Goal: Task Accomplishment & Management: Complete application form

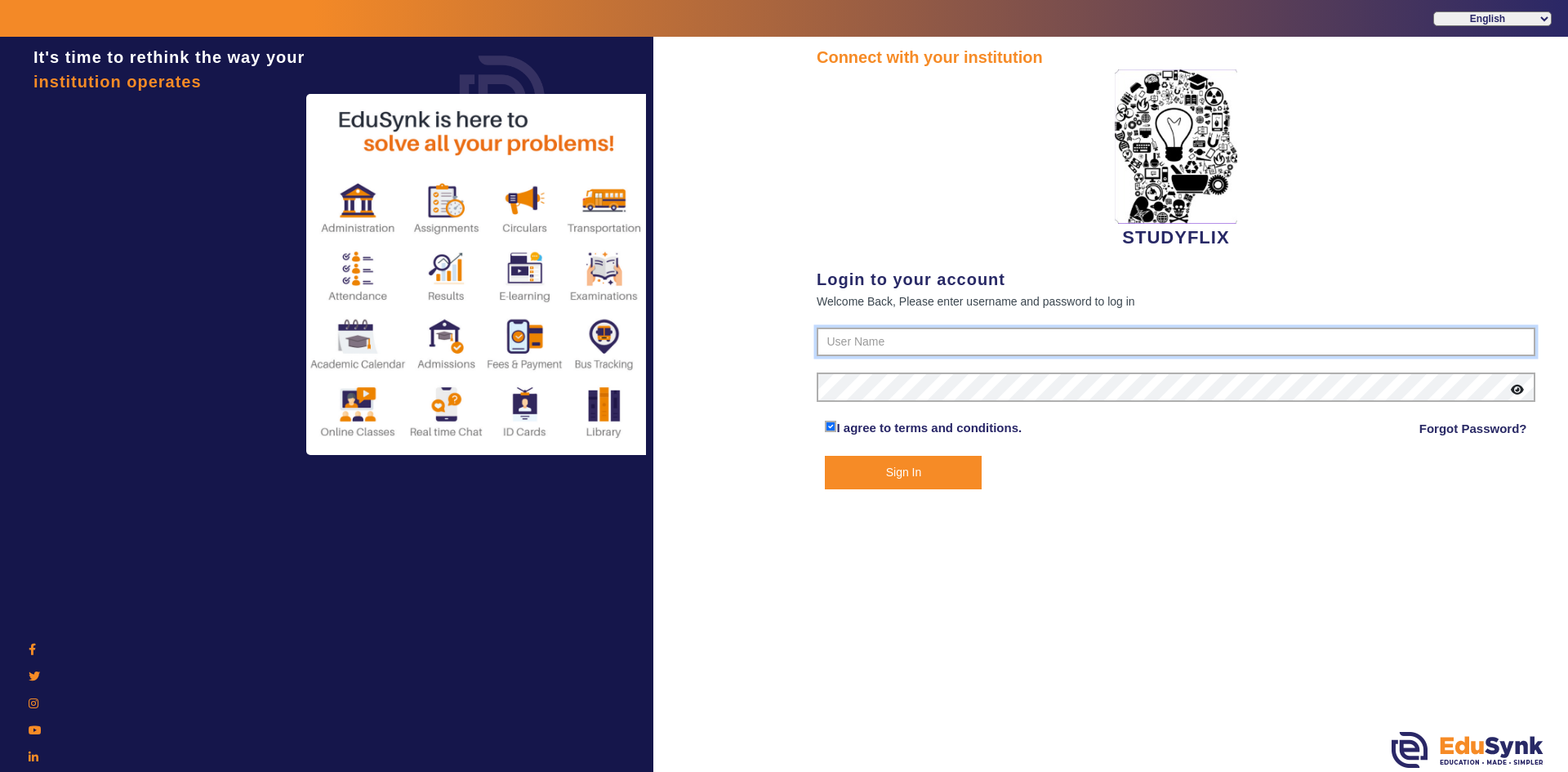
type input "6354922771"
click at [844, 477] on button "Sign In" at bounding box center [903, 472] width 157 height 34
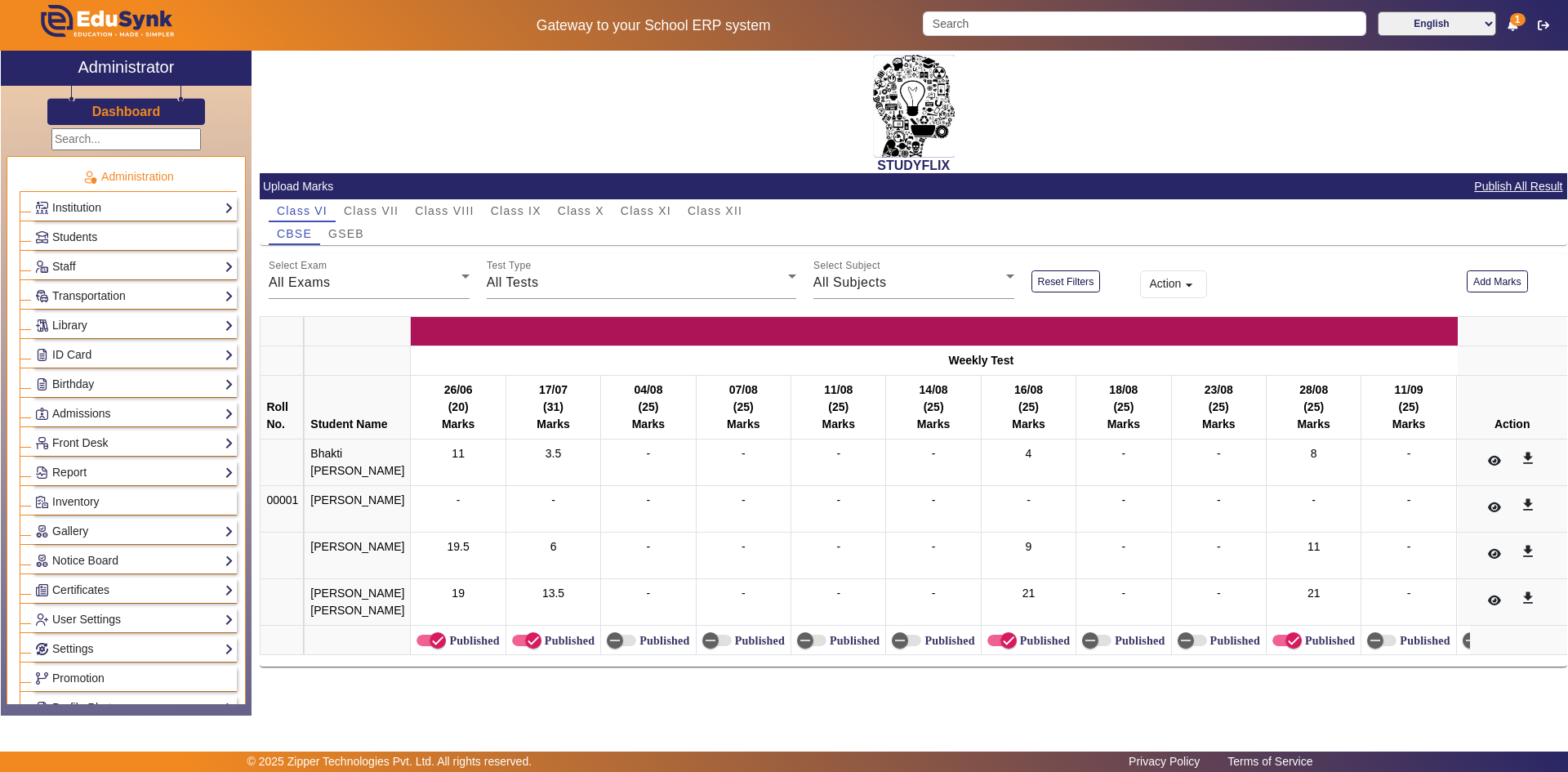
scroll to position [409, 0]
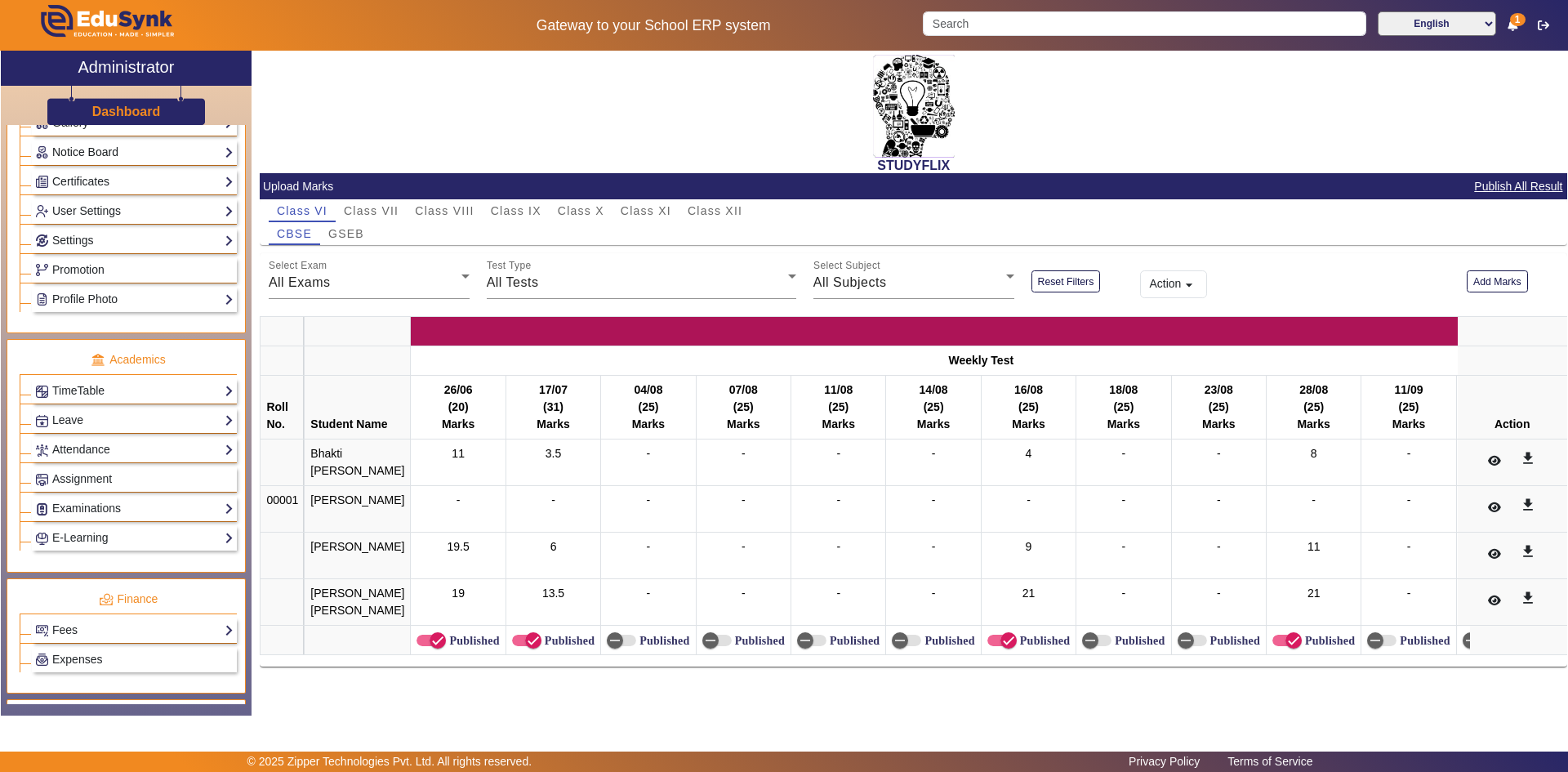
click at [117, 151] on link "Notice Board" at bounding box center [134, 152] width 198 height 19
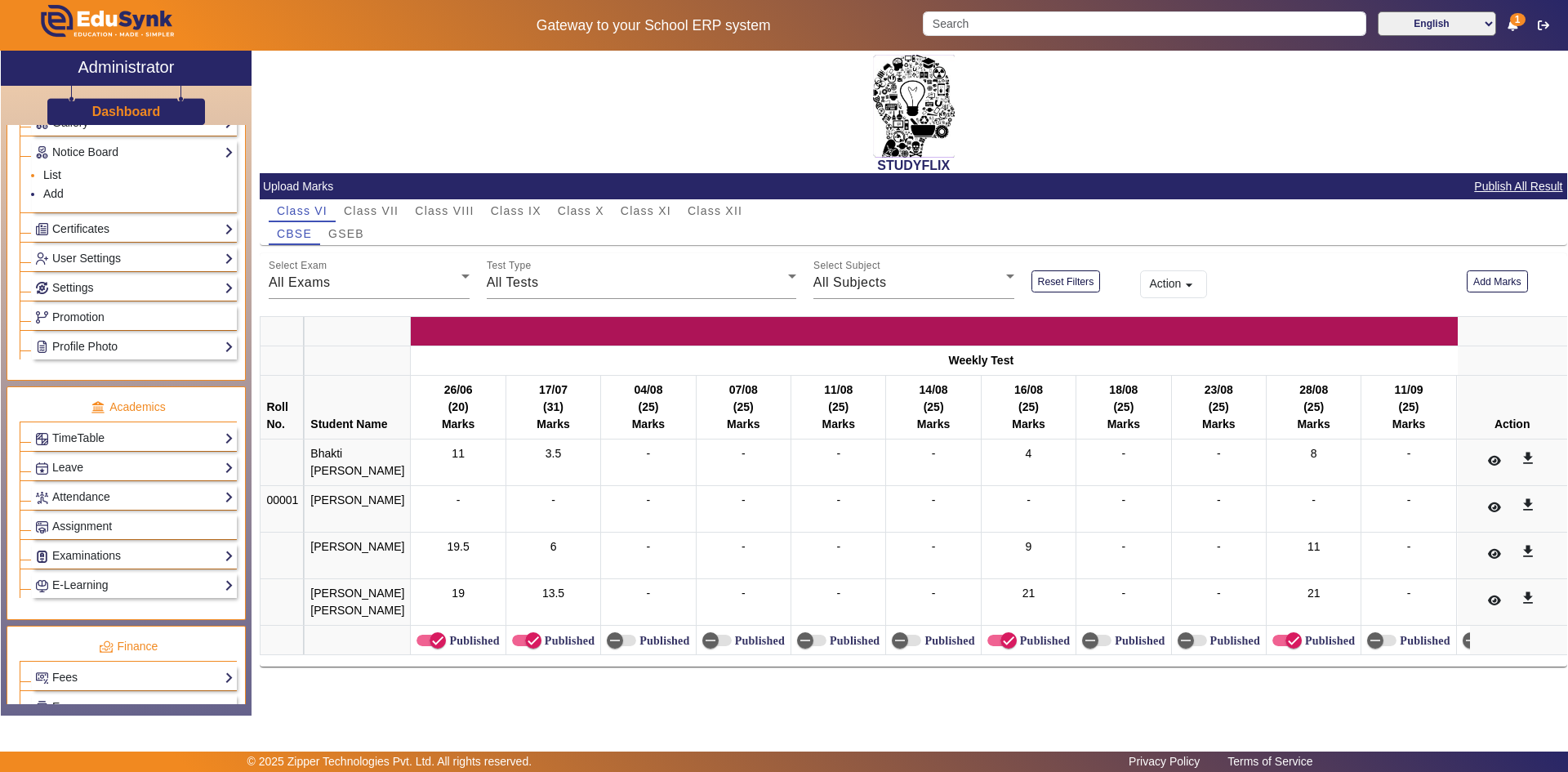
click at [56, 173] on link "List" at bounding box center [53, 174] width 18 height 13
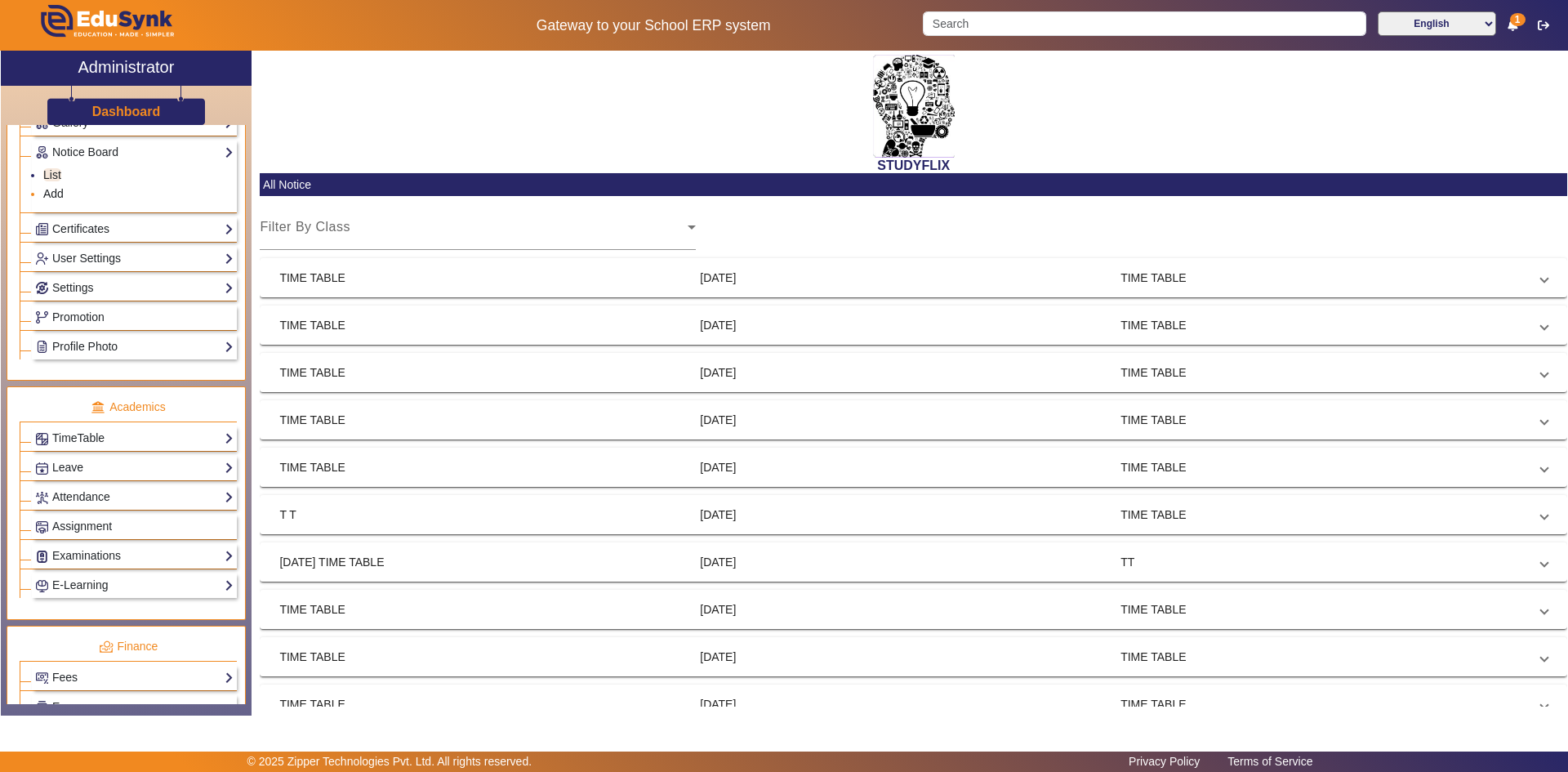
click at [54, 190] on link "Add" at bounding box center [54, 193] width 20 height 13
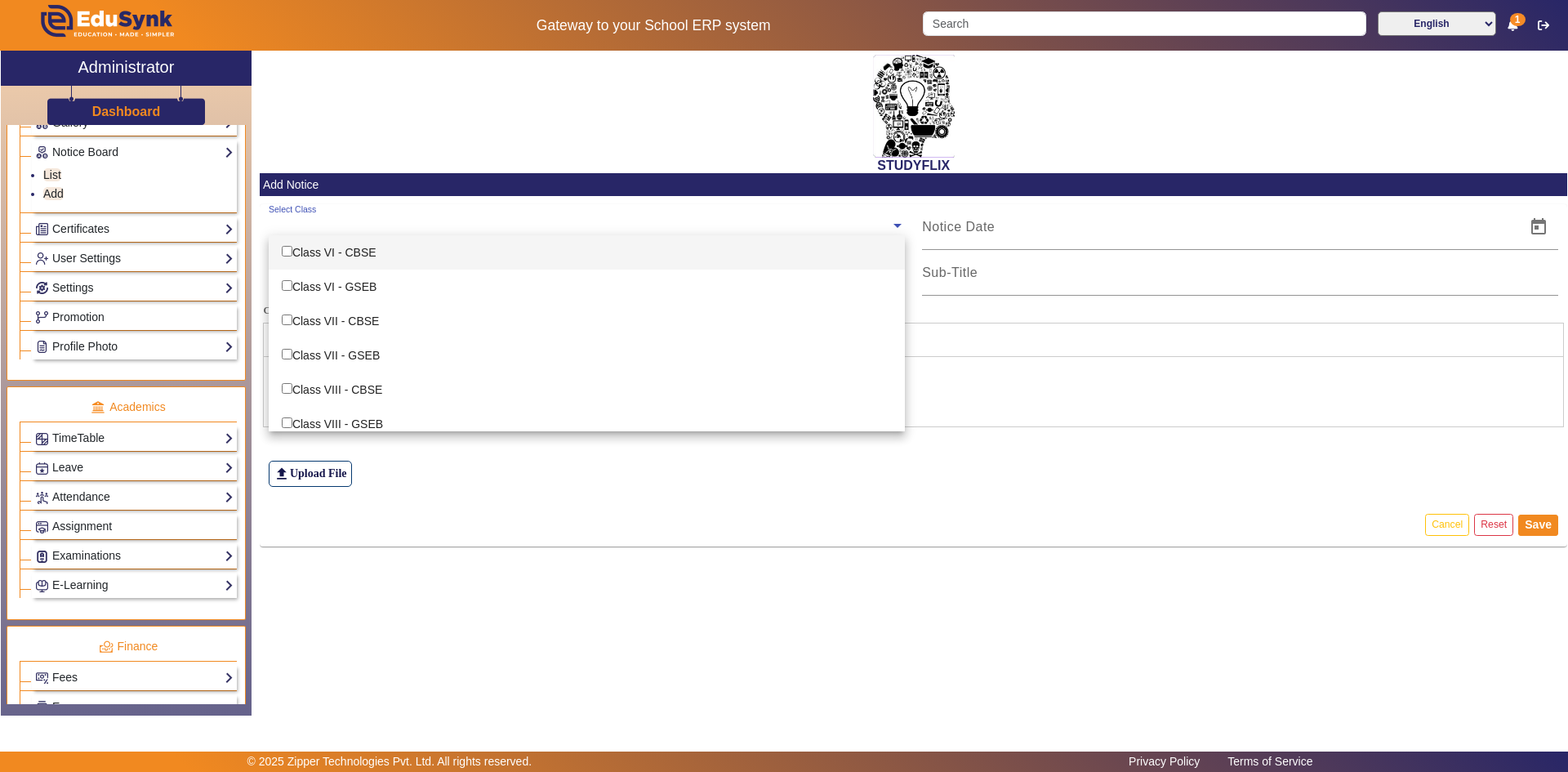
click at [316, 226] on input "text" at bounding box center [580, 225] width 621 height 15
click at [316, 249] on div "Class VI - CBSE" at bounding box center [587, 252] width 636 height 35
checkbox input "true"
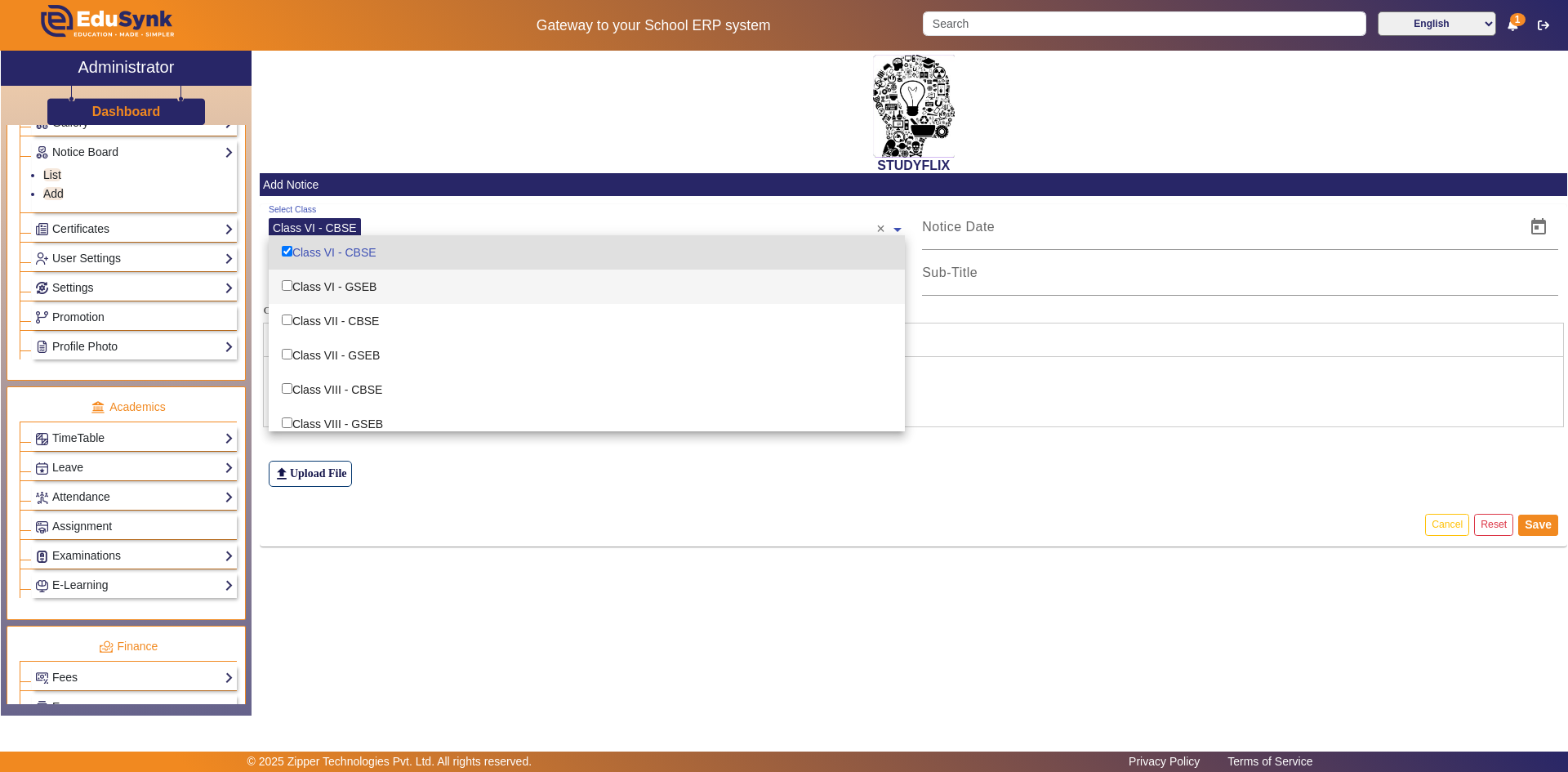
click at [316, 287] on div "Class VI - GSEB" at bounding box center [587, 287] width 636 height 35
checkbox input "true"
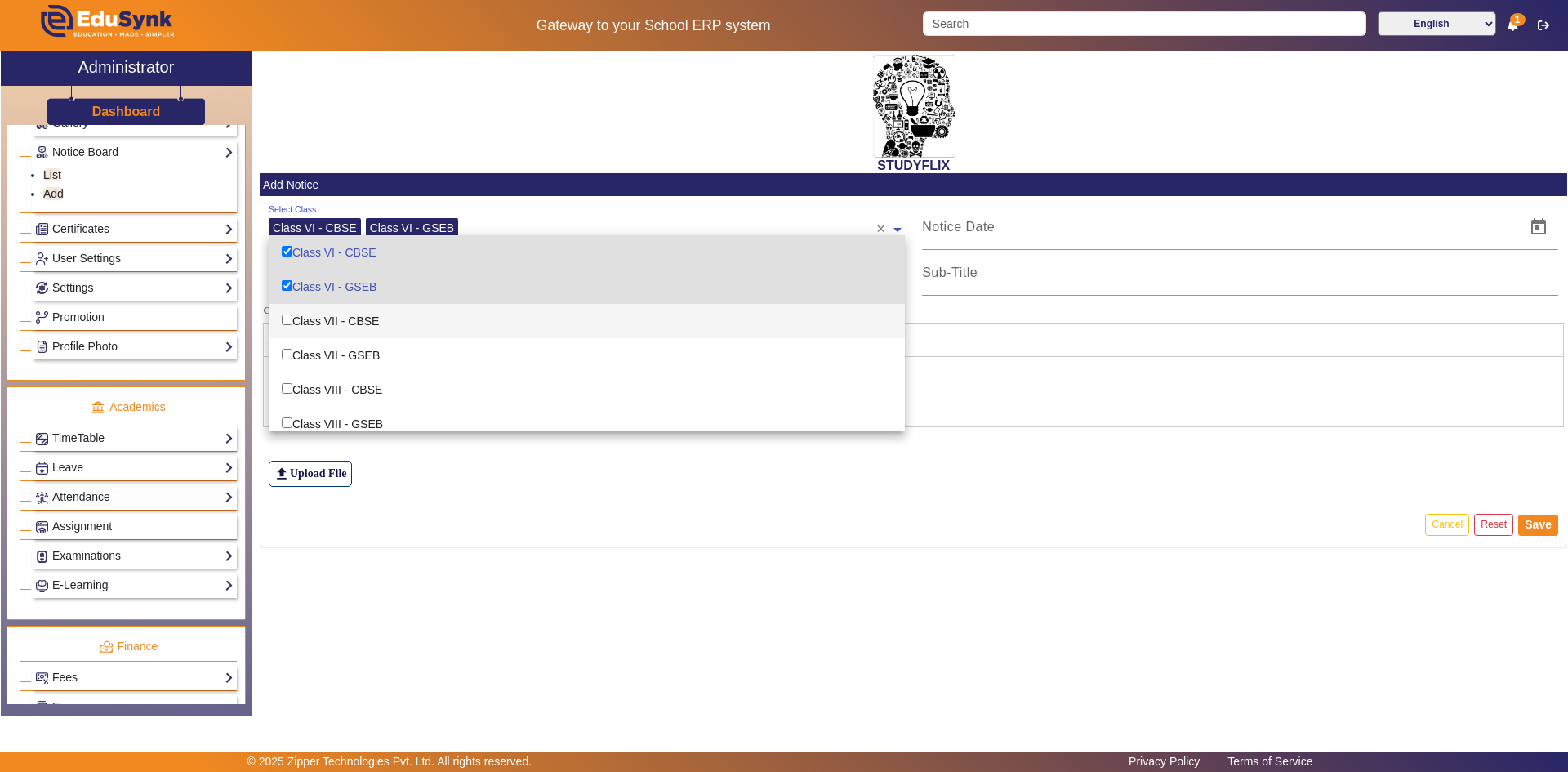
click at [313, 318] on div "Class VII - CBSE" at bounding box center [587, 321] width 636 height 35
checkbox input "true"
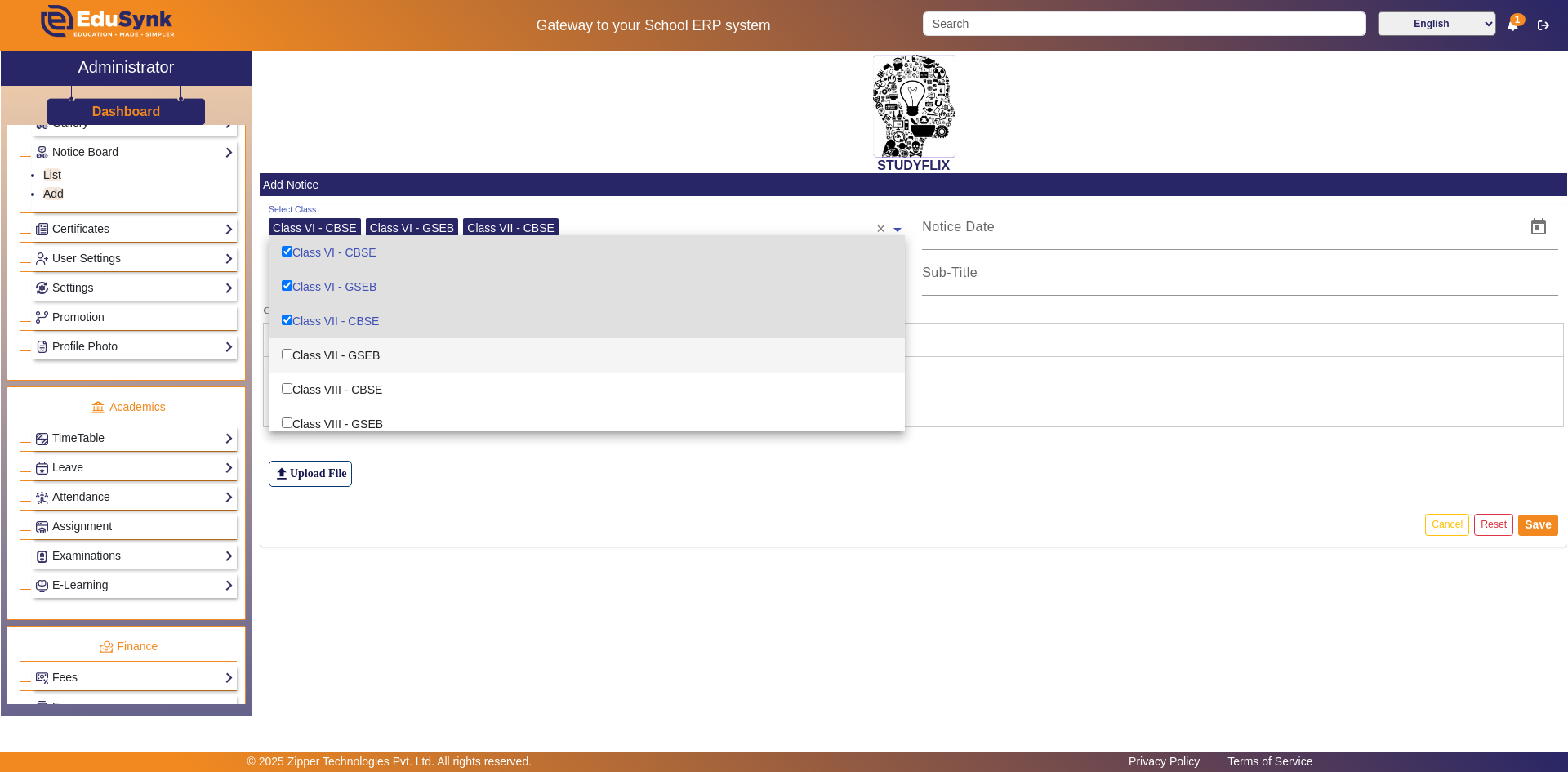
click at [317, 351] on div "Class VII - GSEB" at bounding box center [587, 355] width 636 height 35
checkbox input "true"
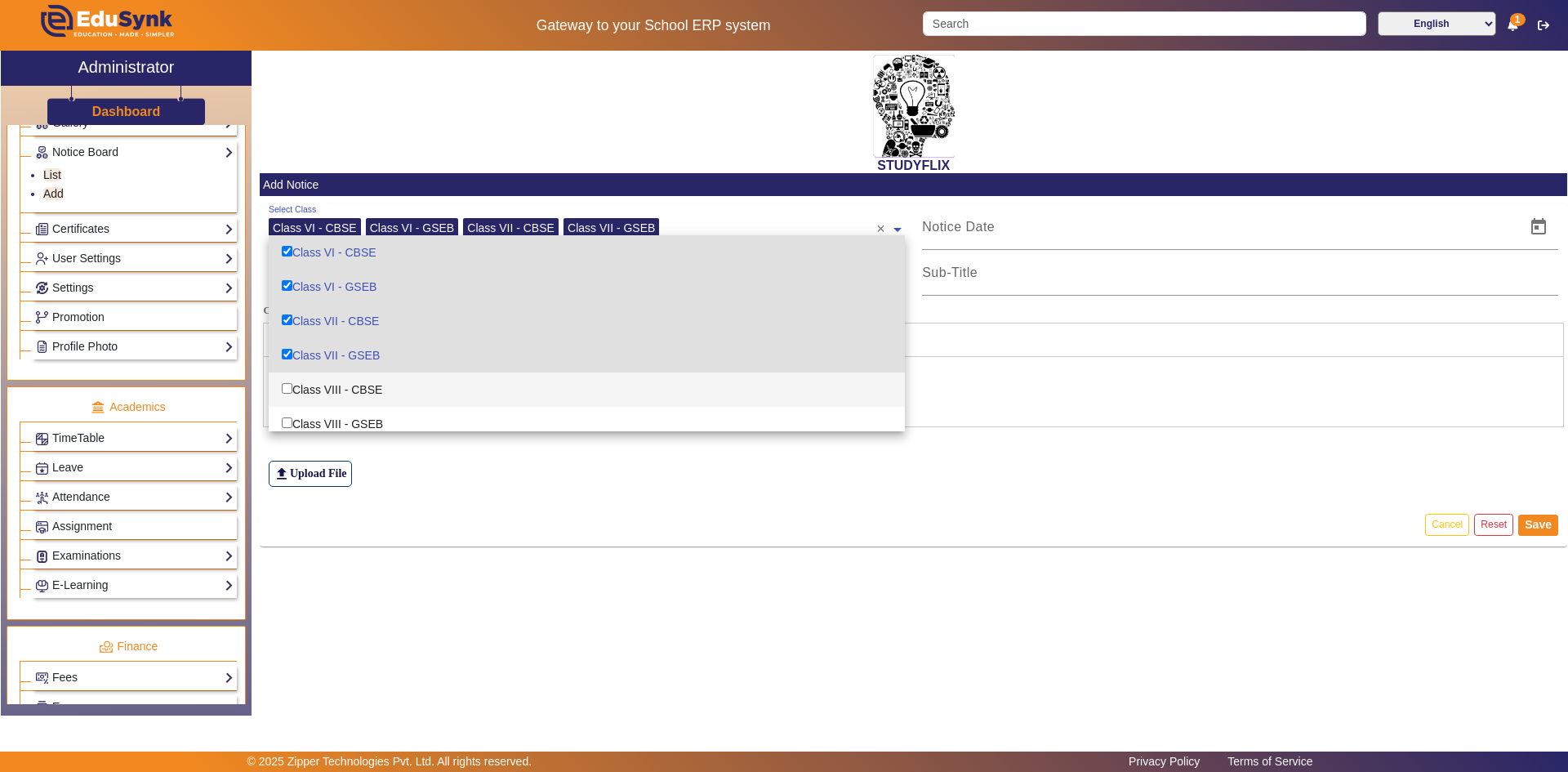
click at [317, 392] on div "Class VIII - CBSE" at bounding box center [587, 390] width 636 height 35
checkbox input "true"
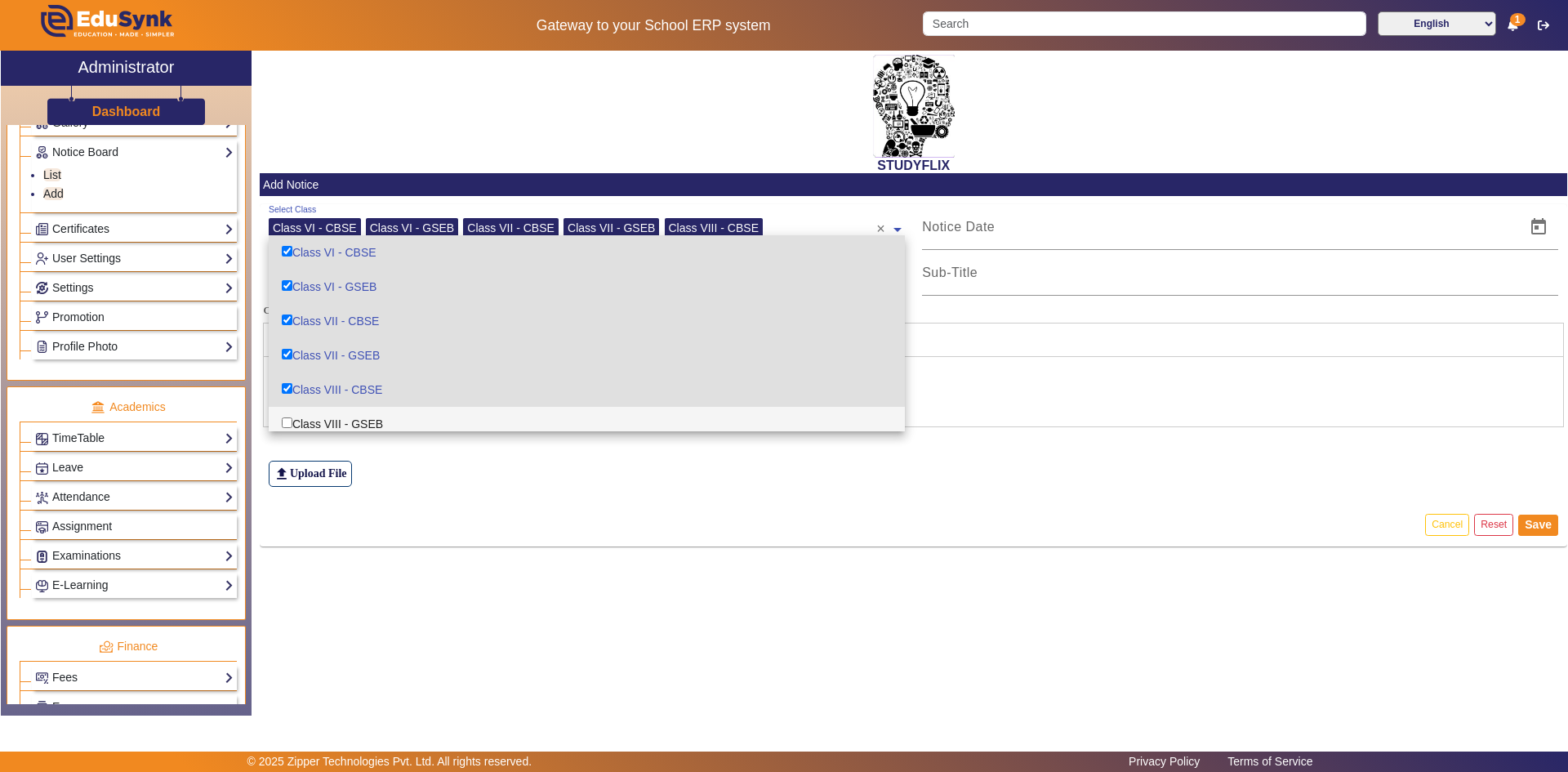
click at [317, 410] on div "Class VIII - GSEB" at bounding box center [587, 424] width 636 height 35
checkbox input "true"
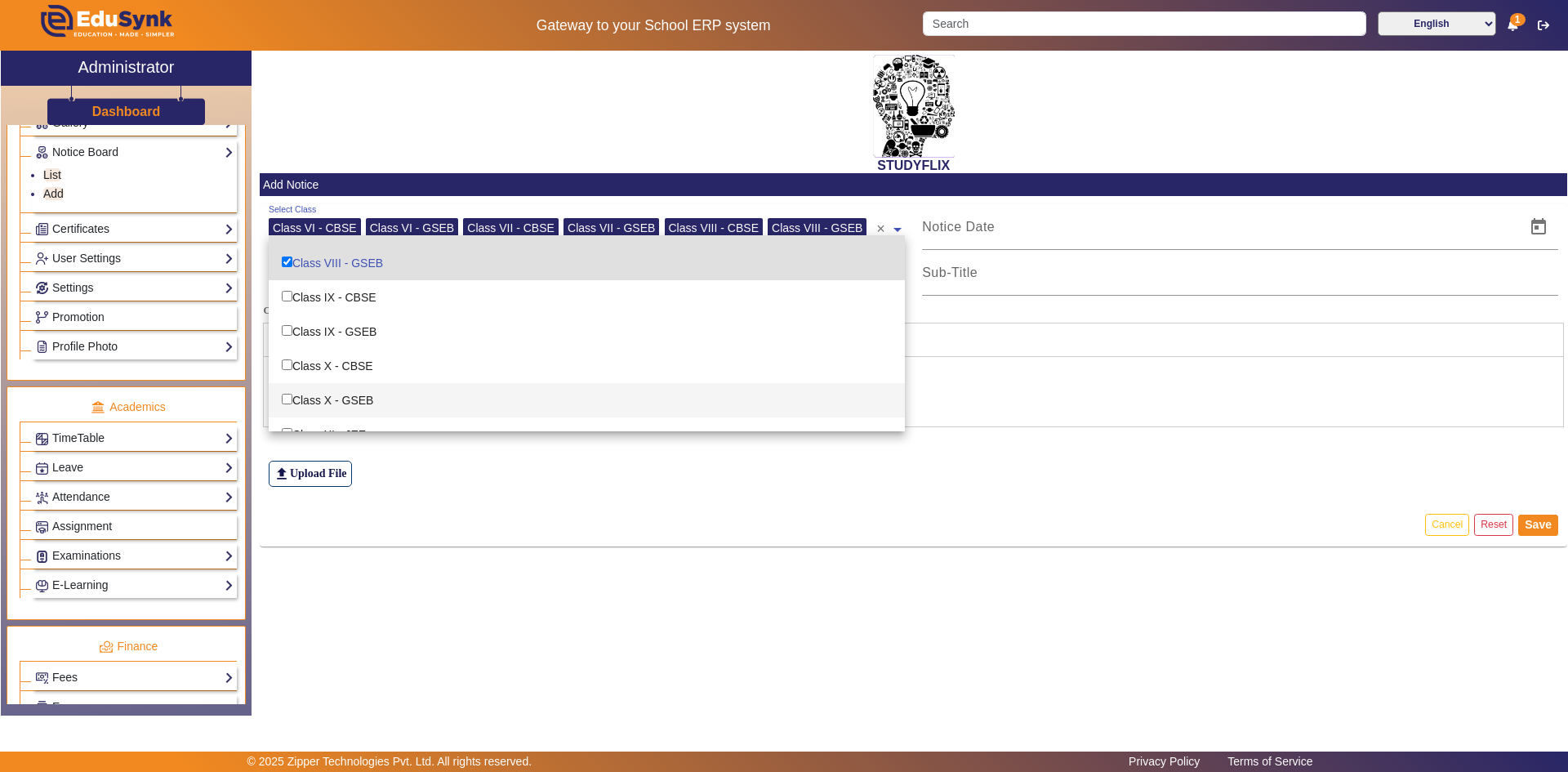
scroll to position [163, 0]
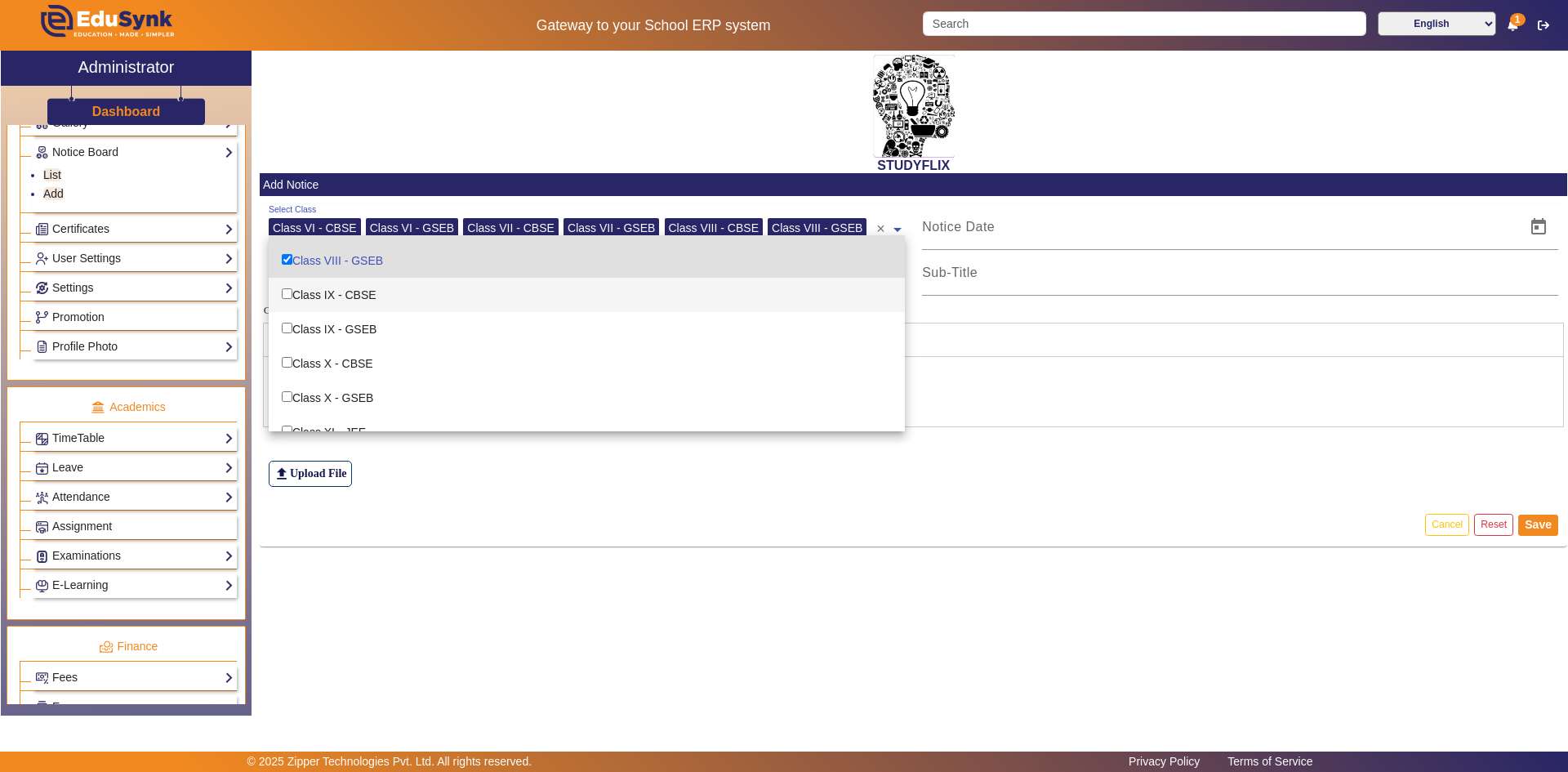
click at [344, 294] on div "Class IX - CBSE" at bounding box center [587, 295] width 636 height 35
checkbox input "true"
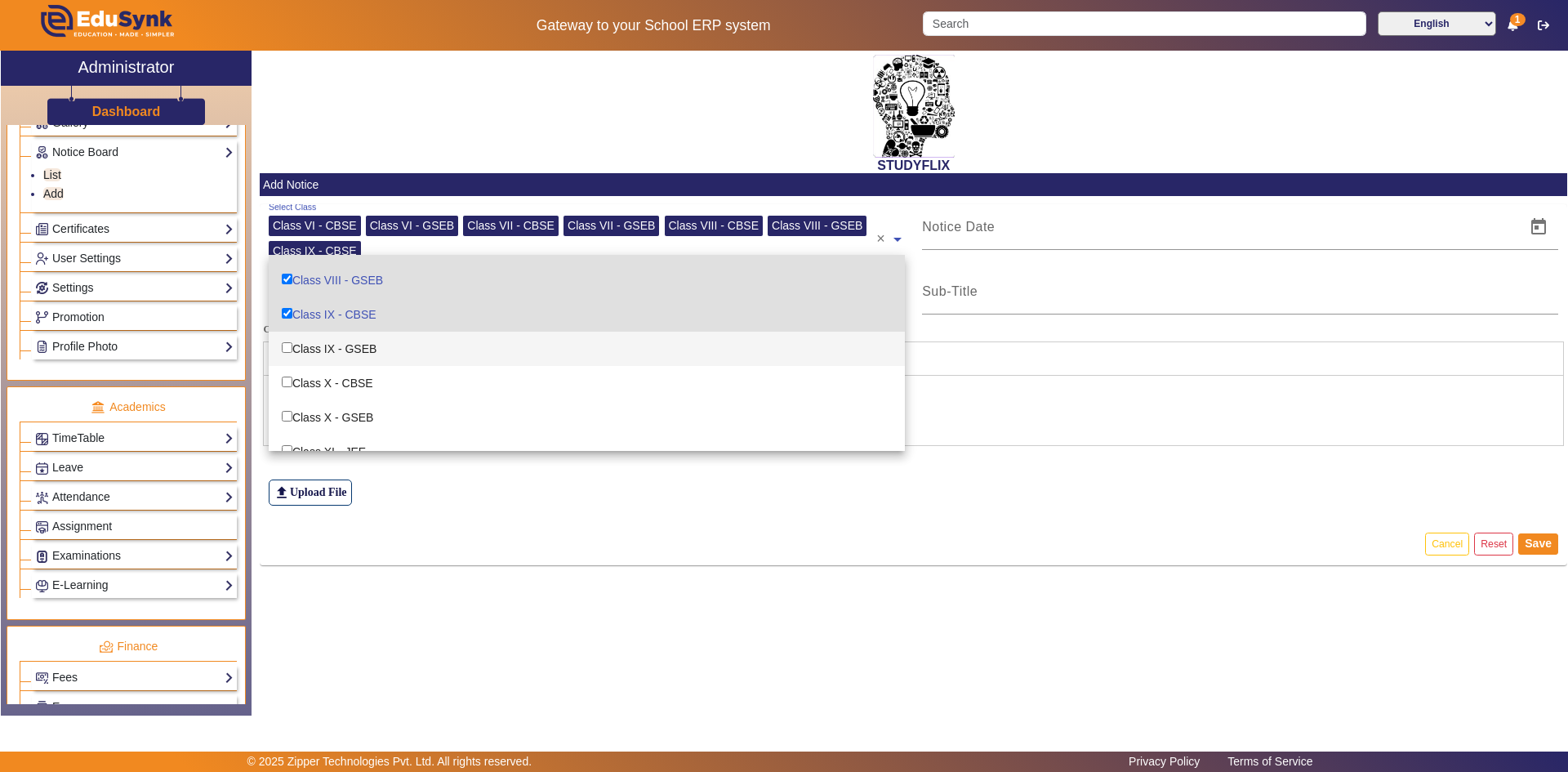
click at [328, 353] on div "Class IX - GSEB" at bounding box center [587, 349] width 636 height 35
checkbox input "true"
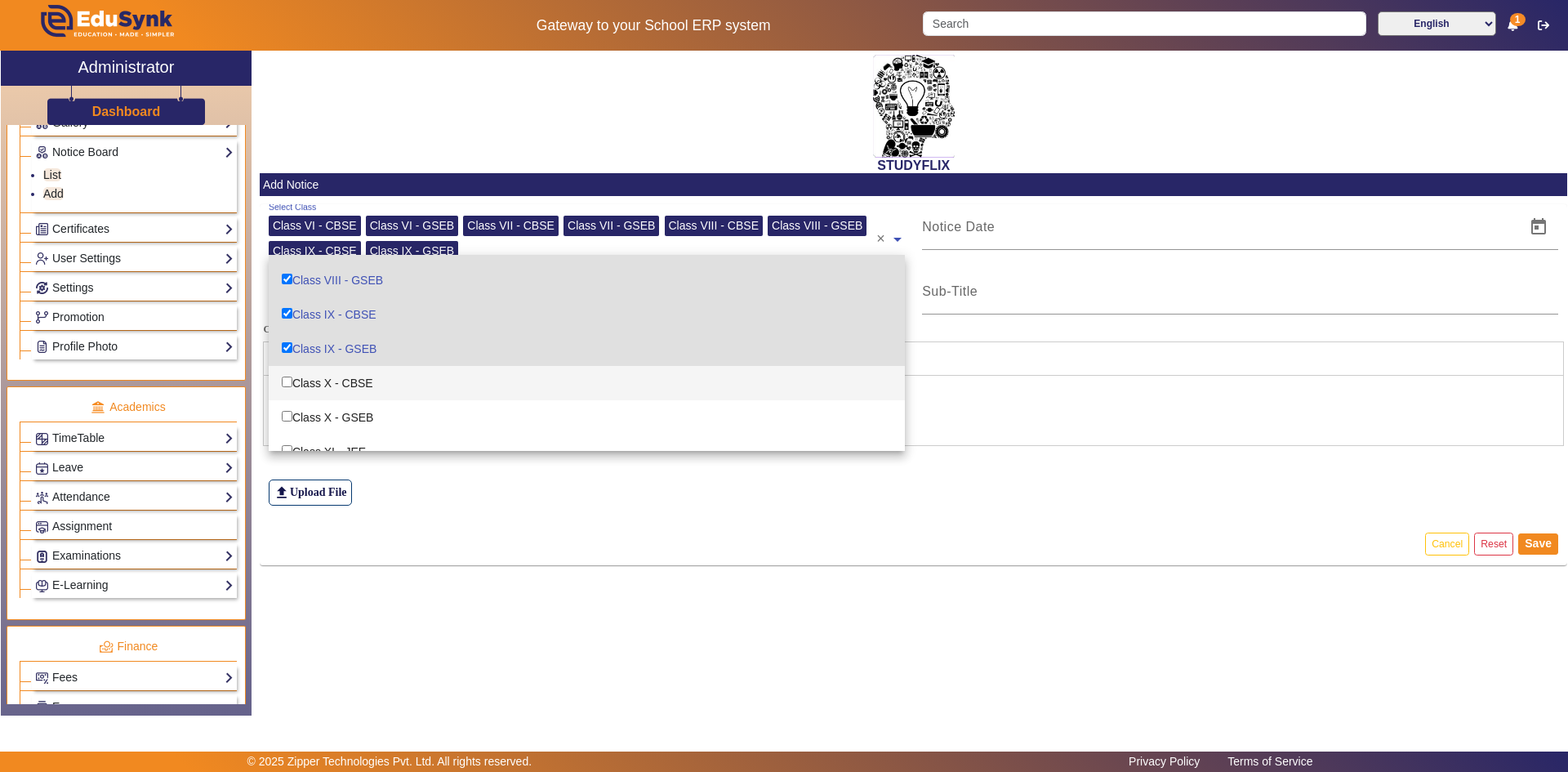
click at [325, 378] on div "Class X - CBSE" at bounding box center [587, 383] width 636 height 35
checkbox input "true"
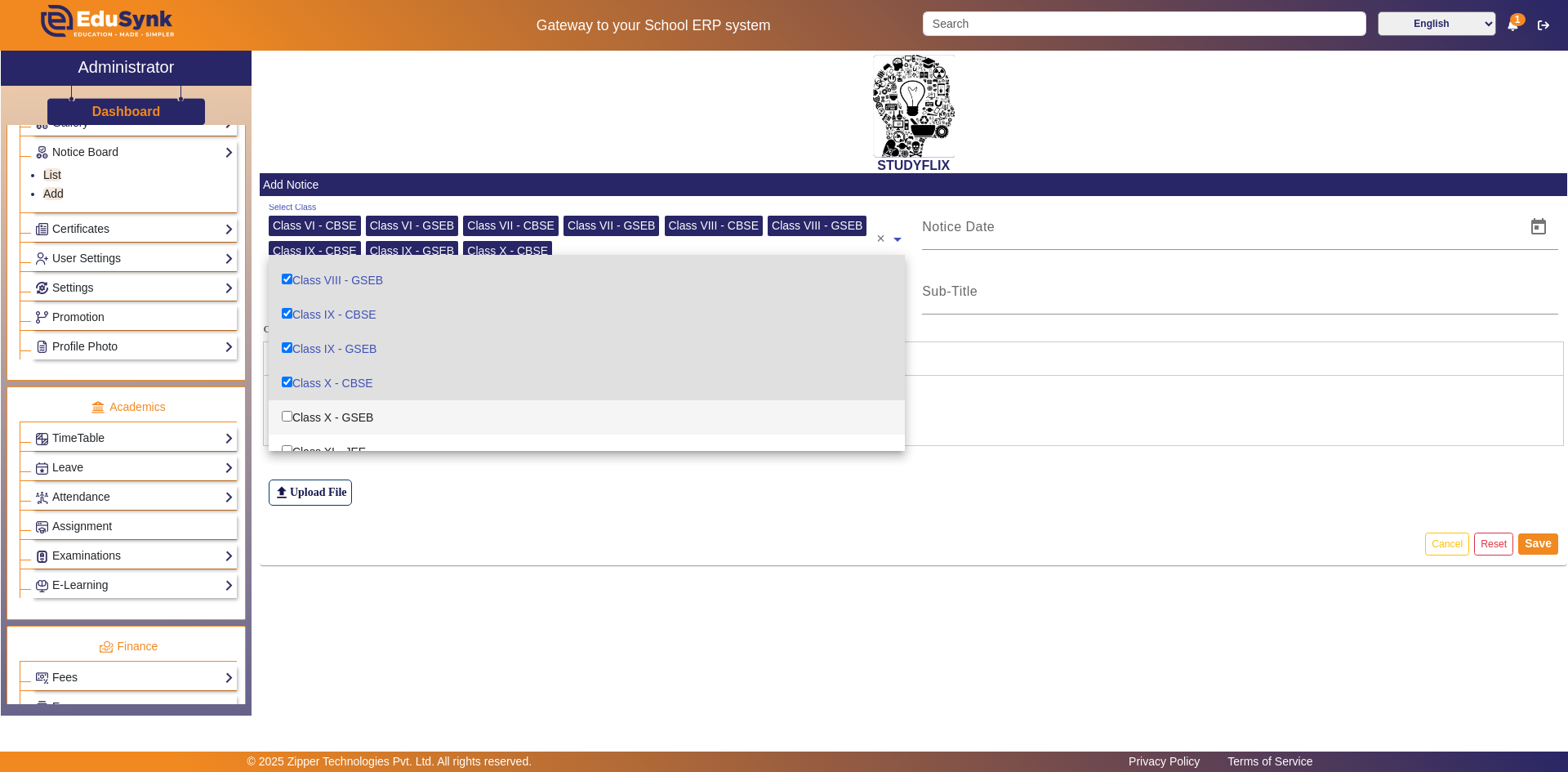
click at [324, 420] on div "Class X - GSEB" at bounding box center [587, 418] width 636 height 35
checkbox input "true"
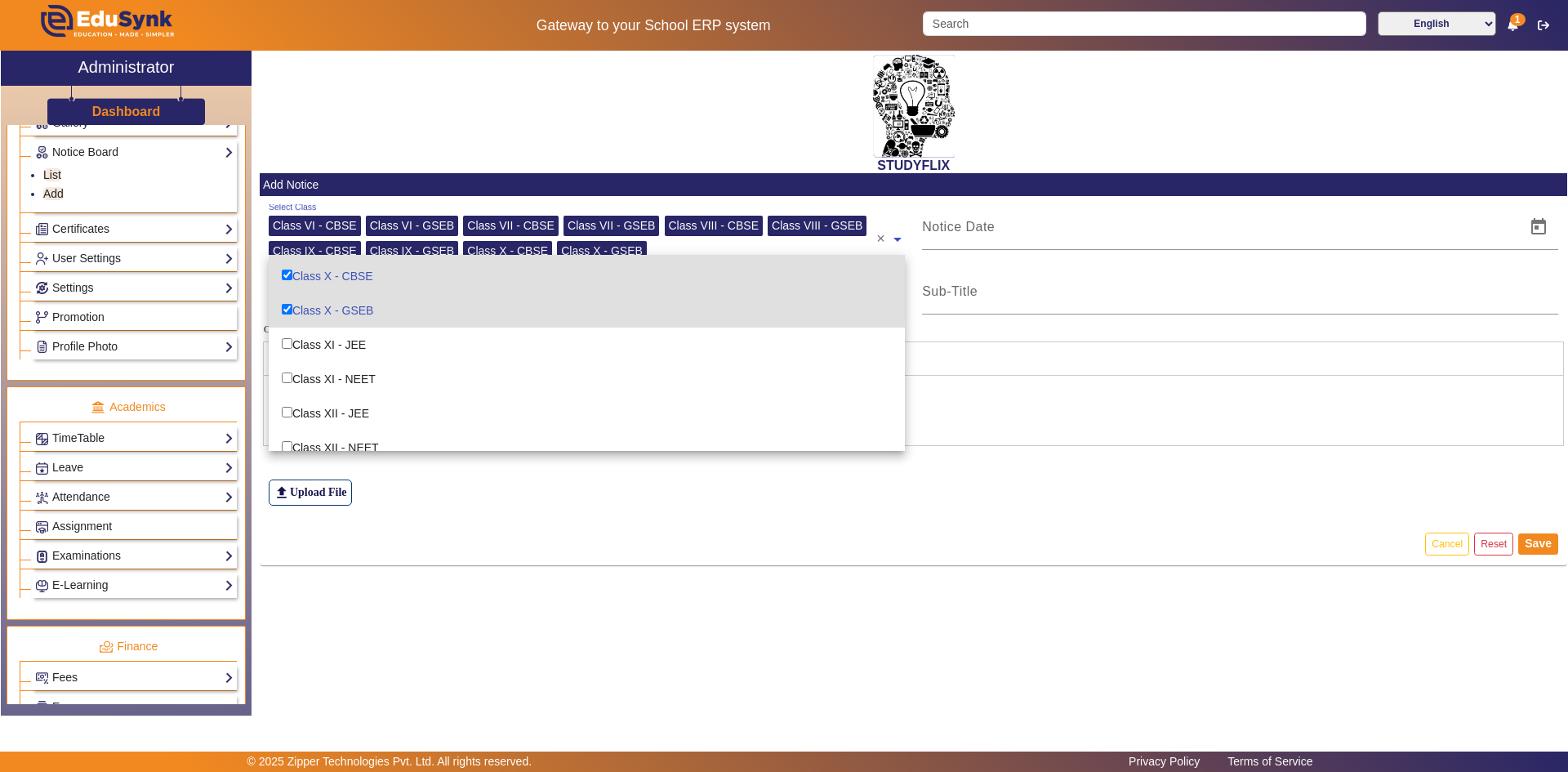
scroll to position [284, 0]
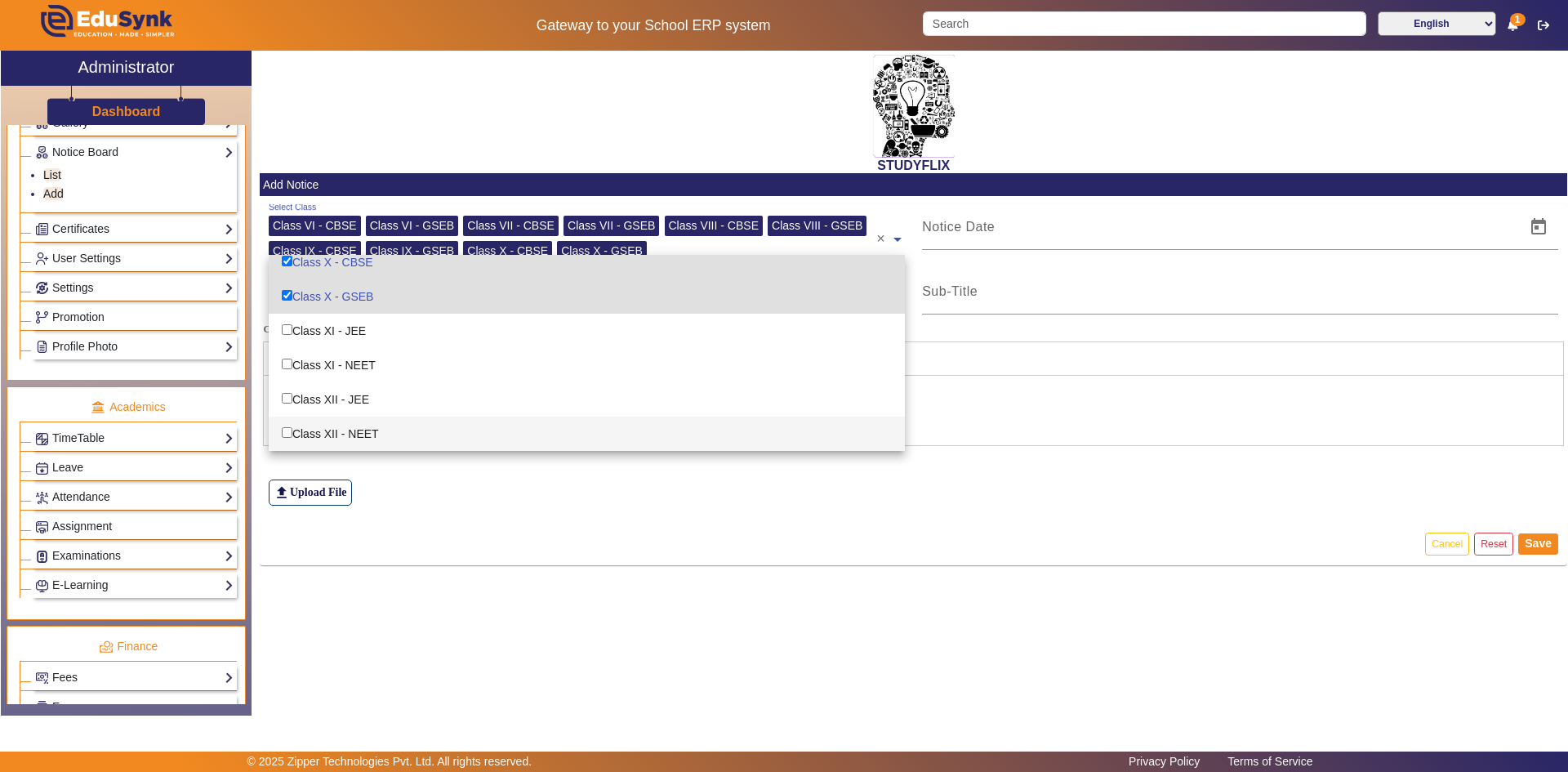
click at [324, 420] on div "Class XII - NEET" at bounding box center [587, 433] width 636 height 35
checkbox input "true"
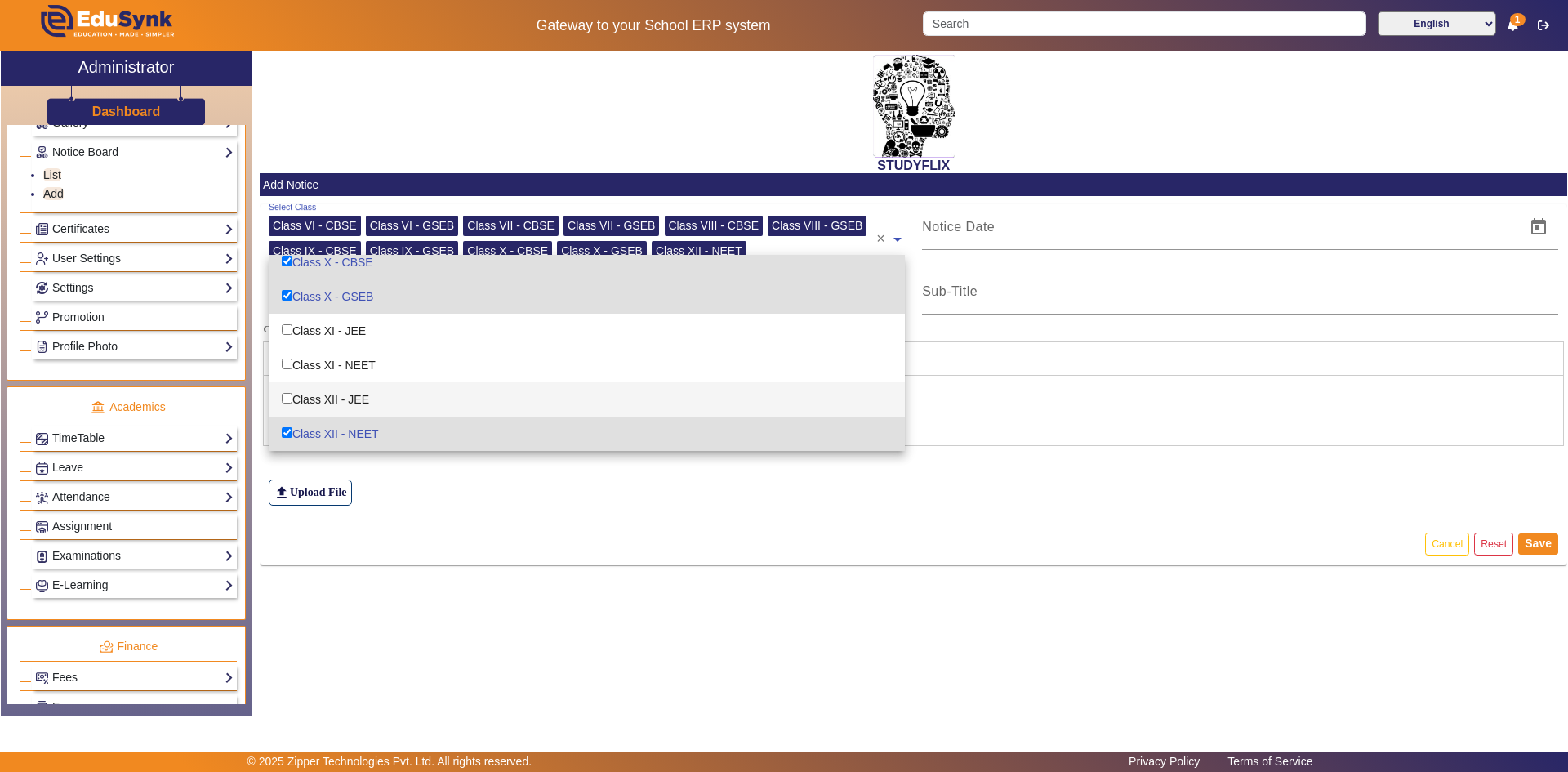
click at [329, 394] on div "Class XII - JEE" at bounding box center [587, 400] width 636 height 35
checkbox input "true"
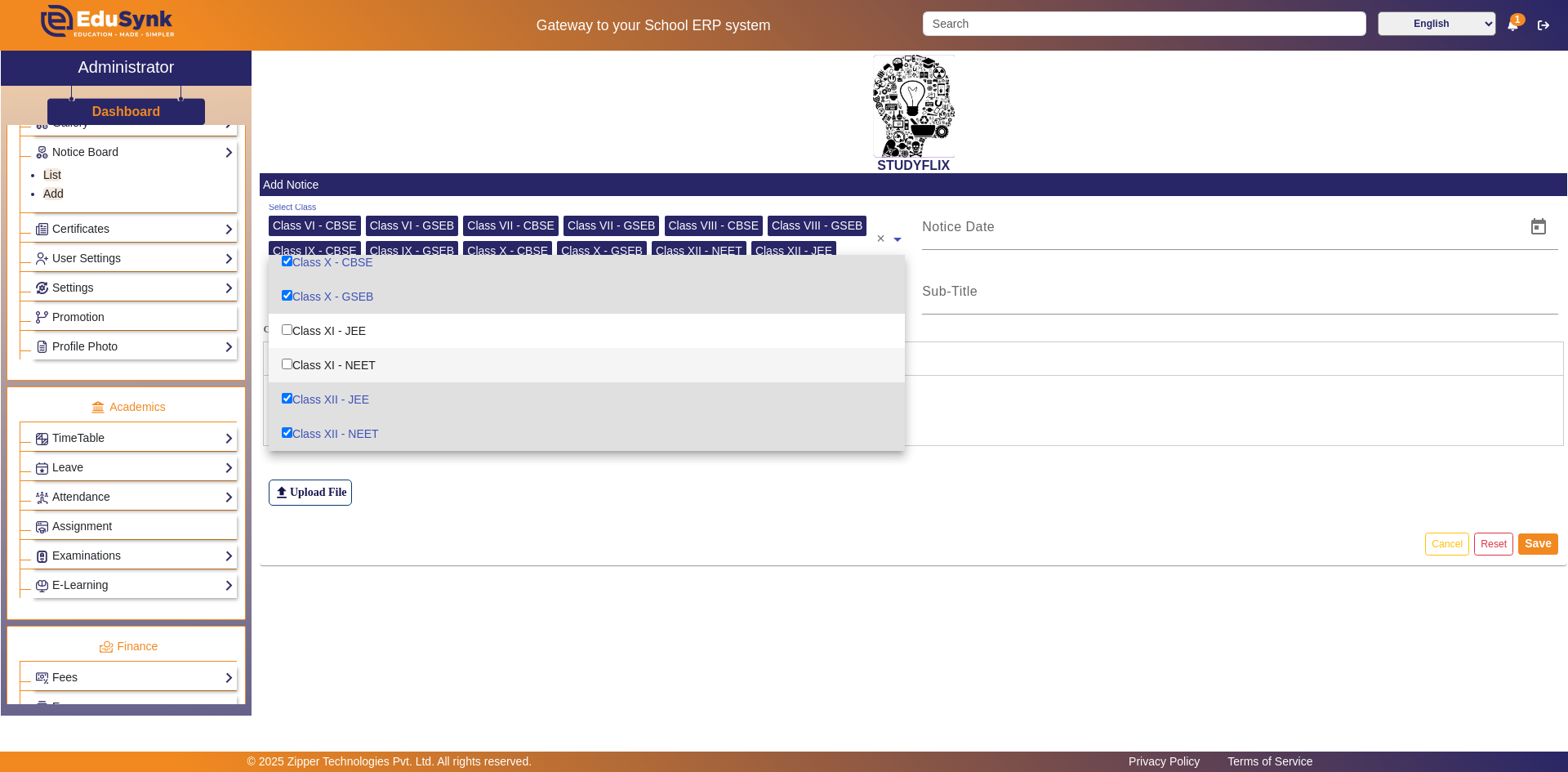
click at [336, 361] on div "Class XI - NEET" at bounding box center [587, 365] width 636 height 35
checkbox input "true"
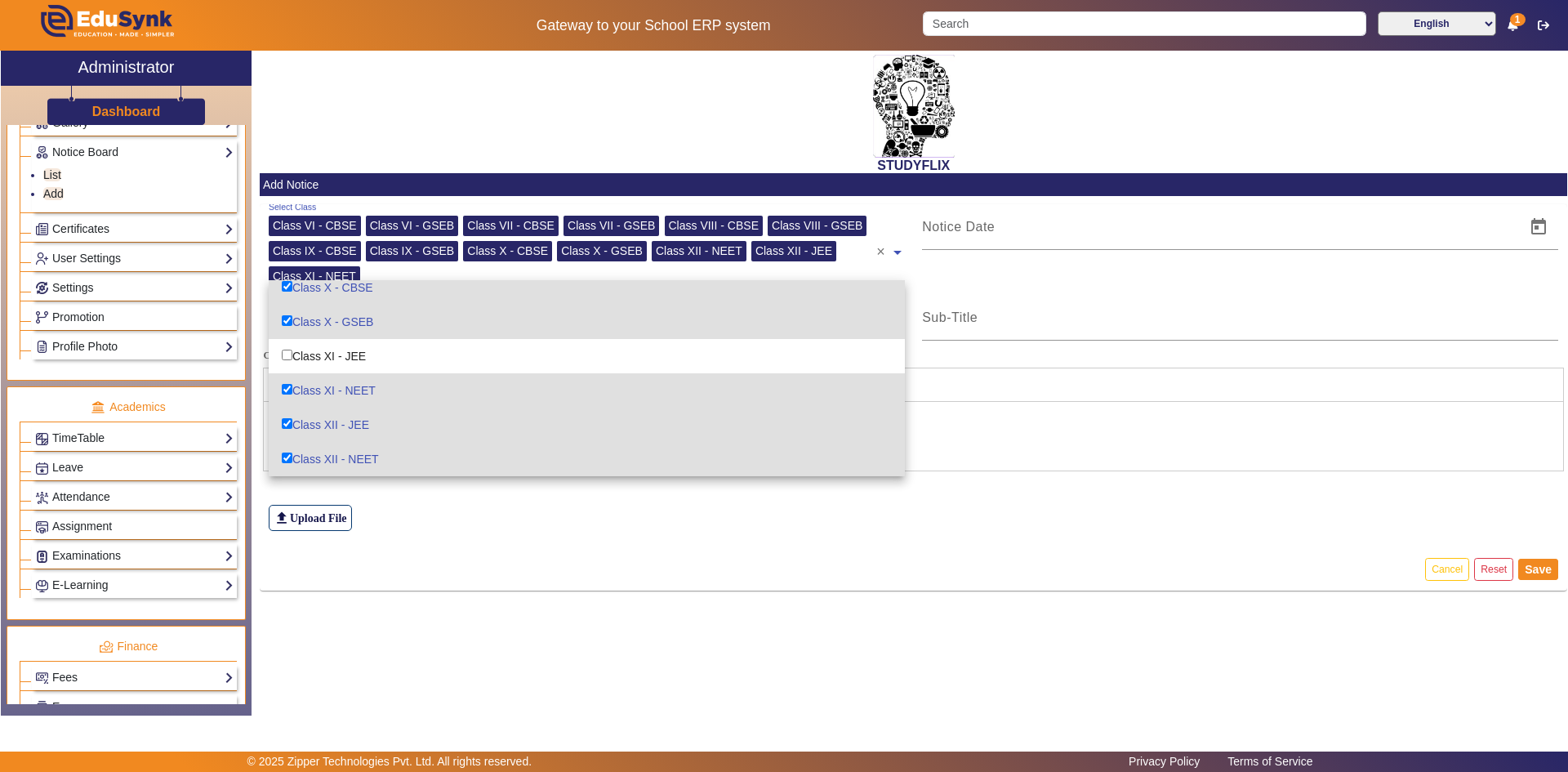
click at [338, 327] on div "Class X - GSEB" at bounding box center [587, 322] width 636 height 35
checkbox input "false"
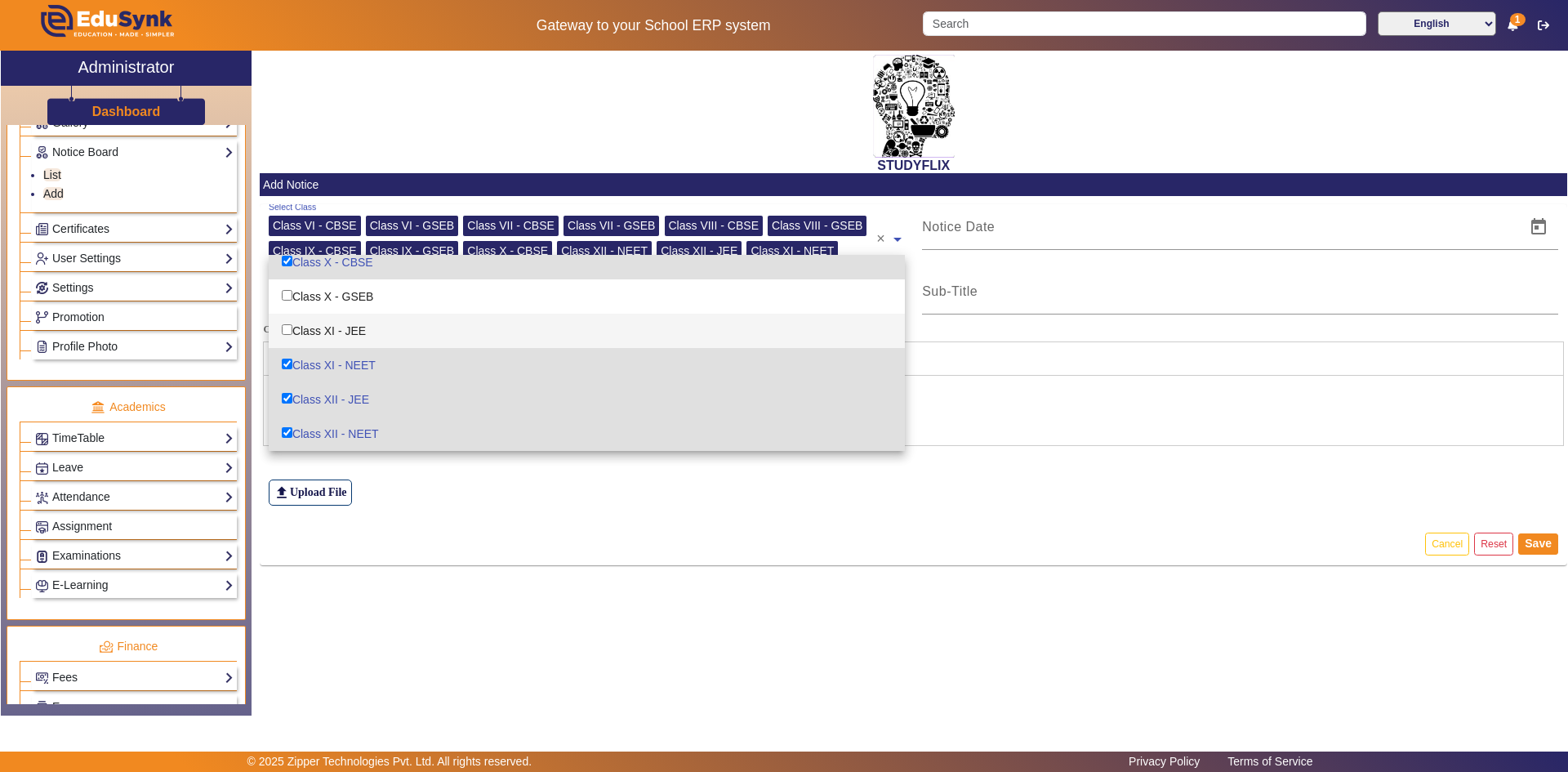
click at [337, 323] on div "Class XI - JEE" at bounding box center [587, 331] width 636 height 35
checkbox input "true"
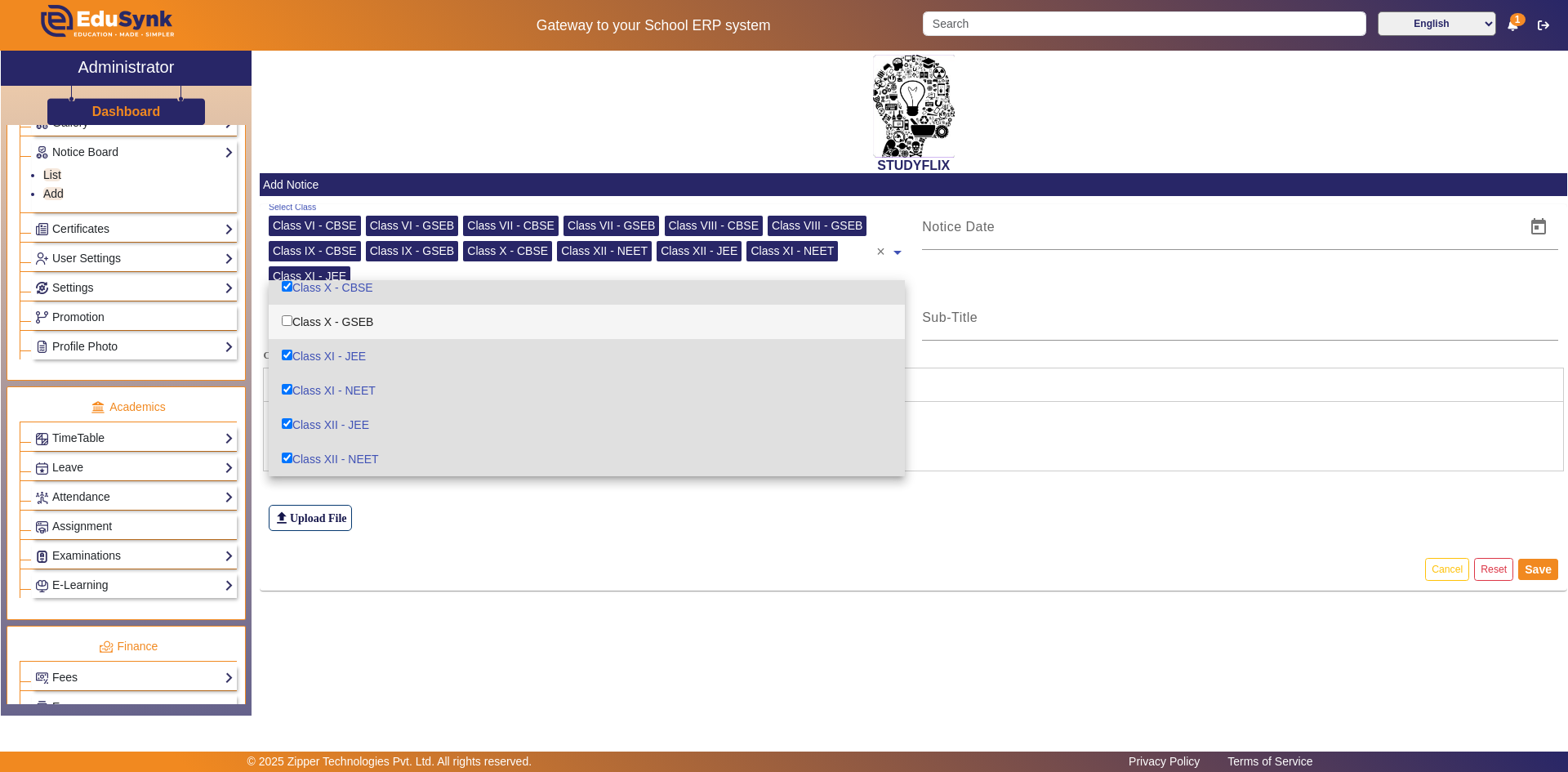
click at [337, 326] on div "Class X - GSEB" at bounding box center [587, 322] width 636 height 35
checkbox input "true"
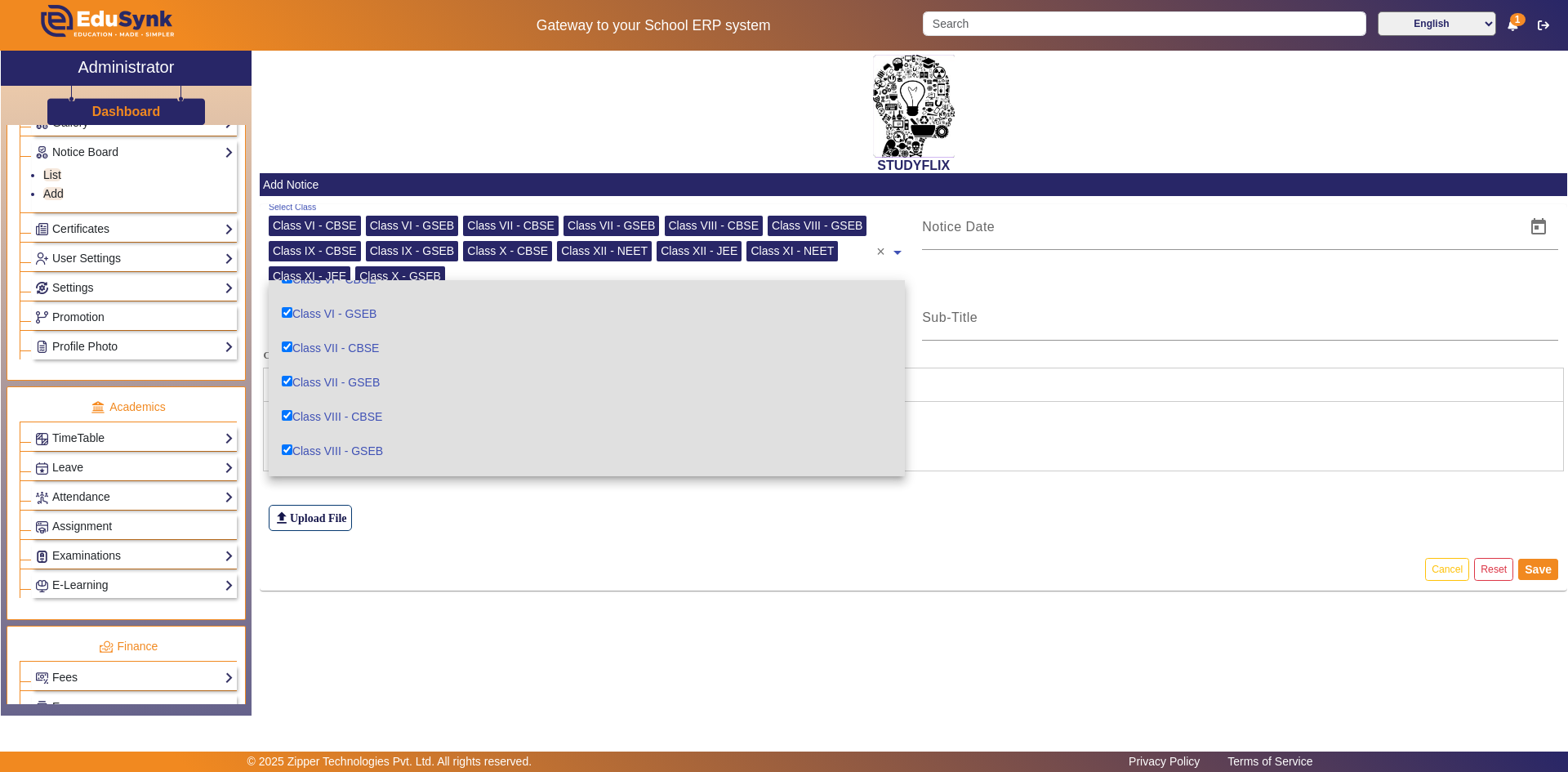
scroll to position [0, 0]
click at [412, 522] on div "file_upload Upload File" at bounding box center [914, 486] width 1290 height 91
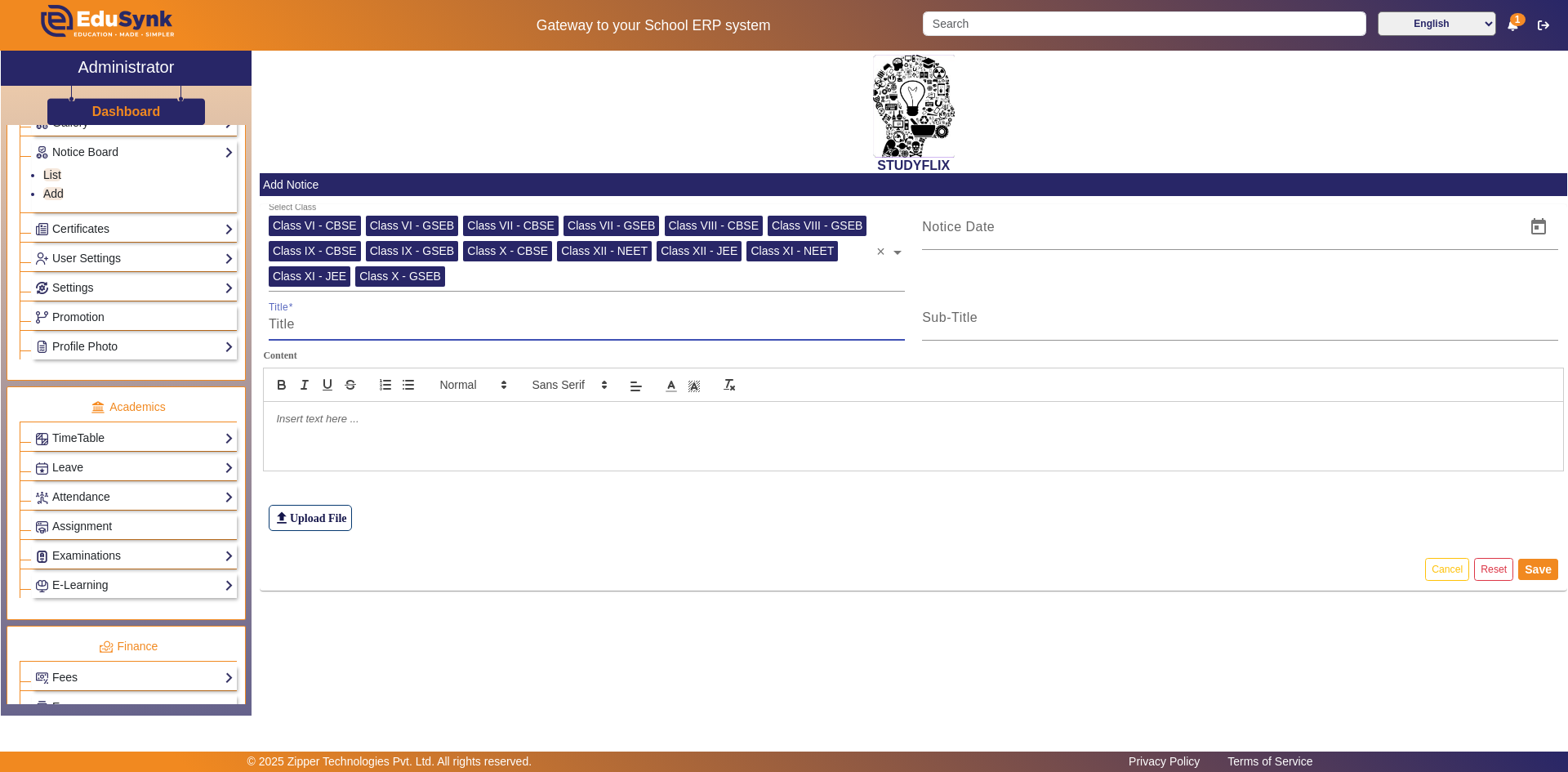
click at [385, 327] on input "Title" at bounding box center [587, 324] width 636 height 20
type input "t"
drag, startPoint x: 312, startPoint y: 323, endPoint x: 360, endPoint y: 322, distance: 48.0
click at [360, 322] on input "TIME Table" at bounding box center [587, 324] width 636 height 20
type input "TIME TABLE"
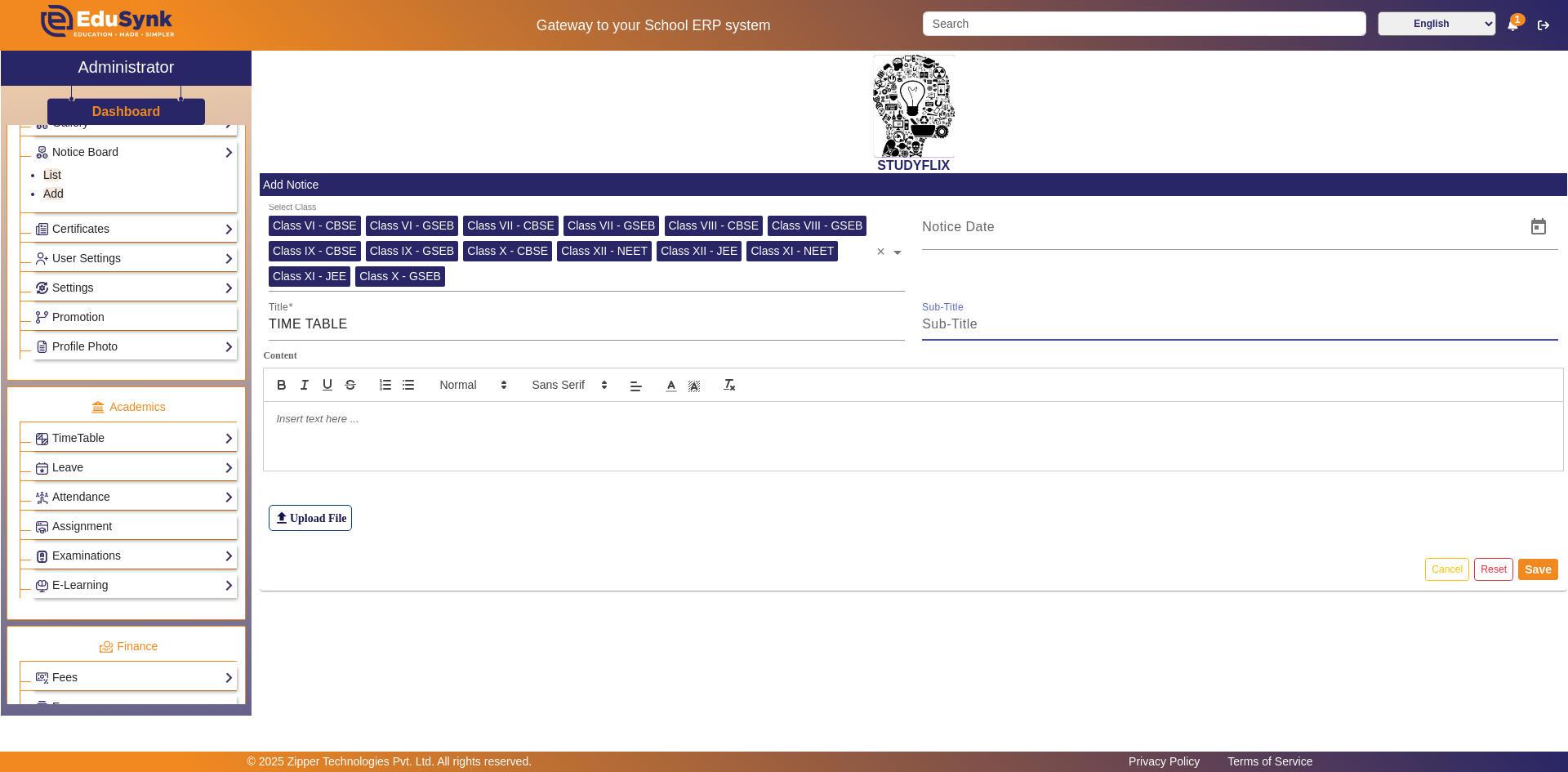
click at [844, 328] on input "Sub-Title" at bounding box center [1240, 324] width 636 height 20
type input "TIME TABLE"
click at [844, 240] on div at bounding box center [1219, 227] width 594 height 45
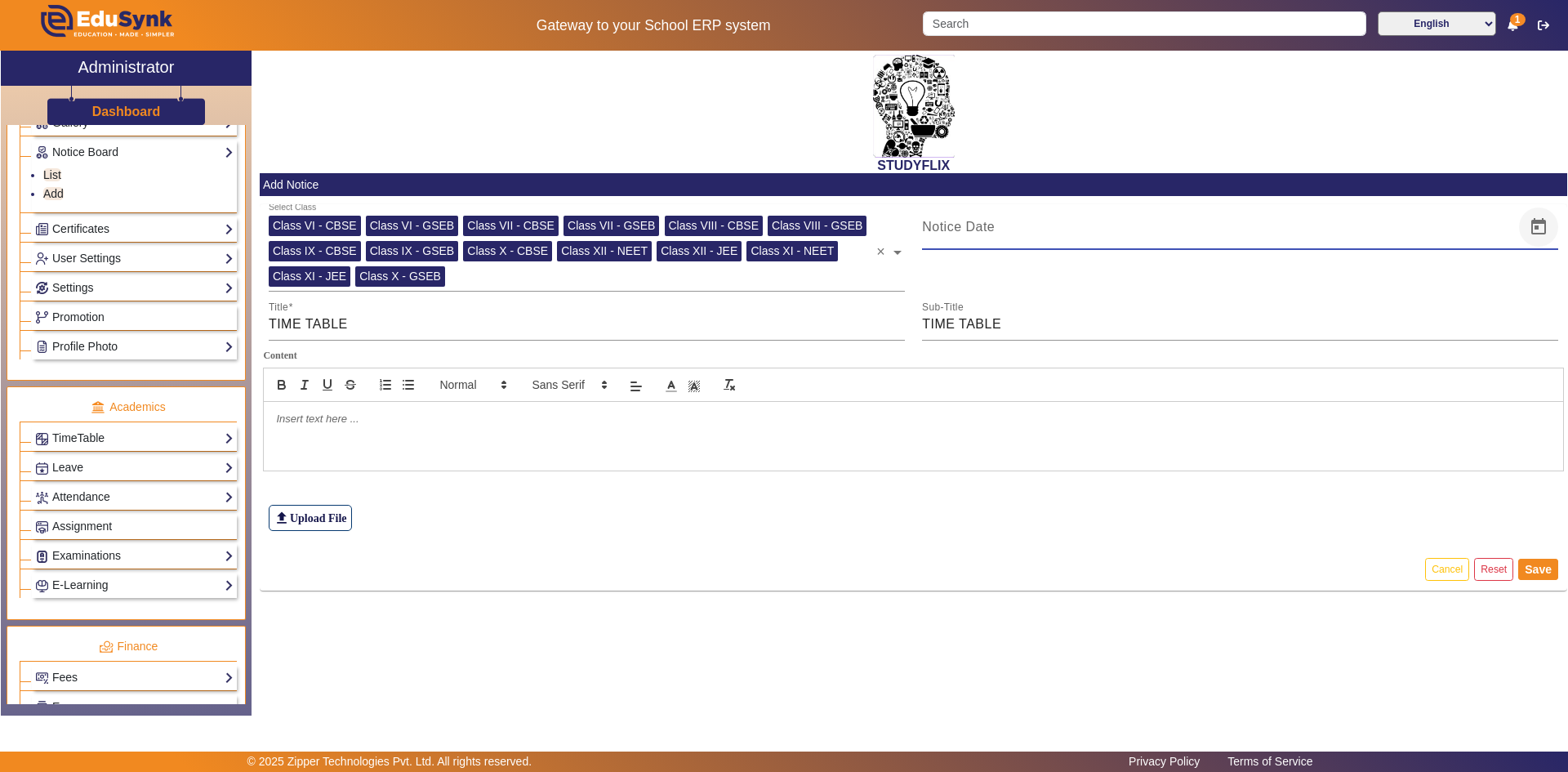
click at [844, 229] on span "Open calendar" at bounding box center [1538, 226] width 39 height 39
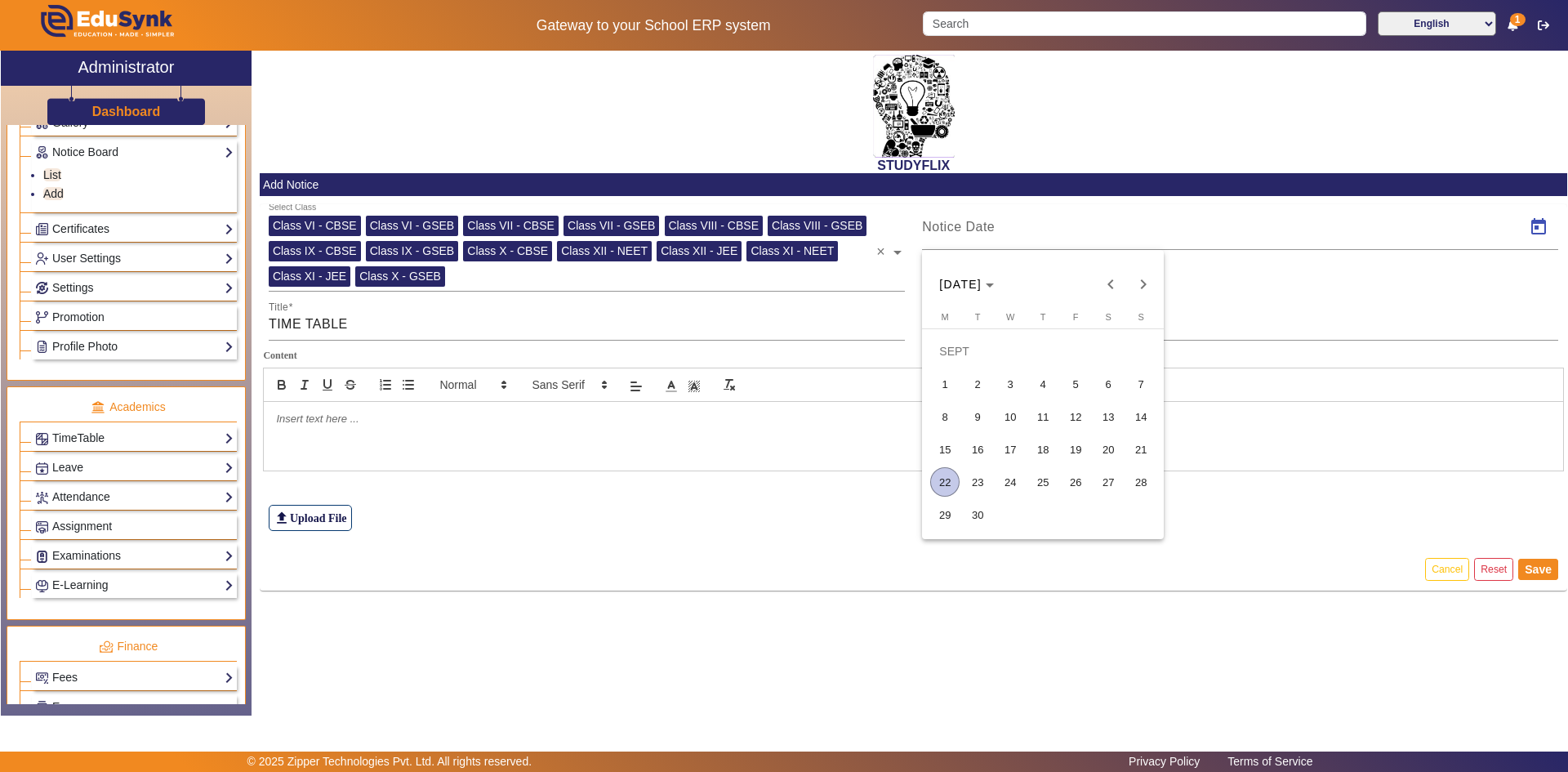
click at [844, 477] on span "22" at bounding box center [945, 481] width 29 height 29
type input "[DATE]"
click at [349, 435] on div at bounding box center [913, 436] width 1299 height 69
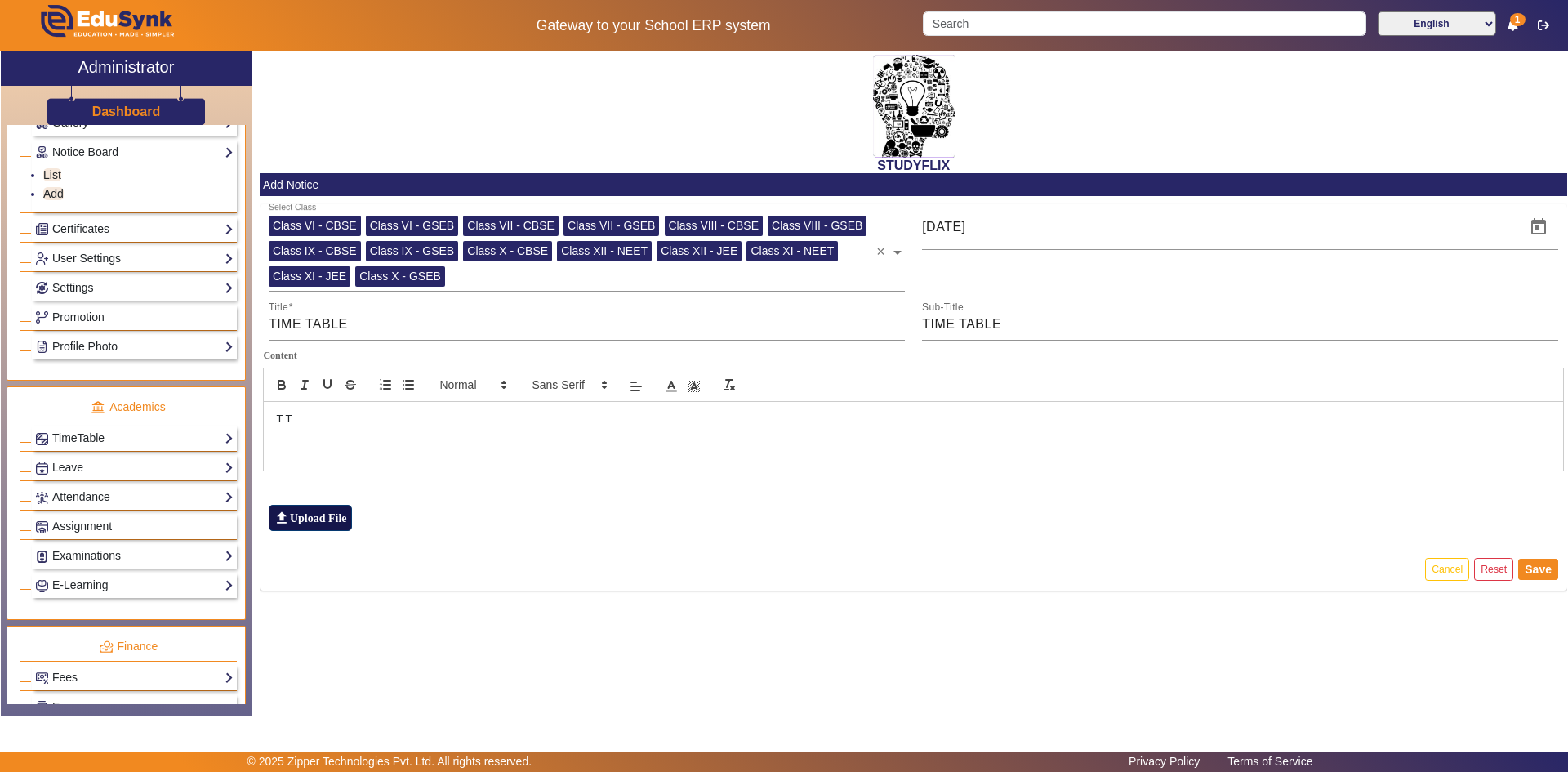
click at [332, 510] on label "file_upload Upload File" at bounding box center [311, 518] width 84 height 26
click at [0, 0] on input "file_upload Upload File" at bounding box center [0, 0] width 0 height 0
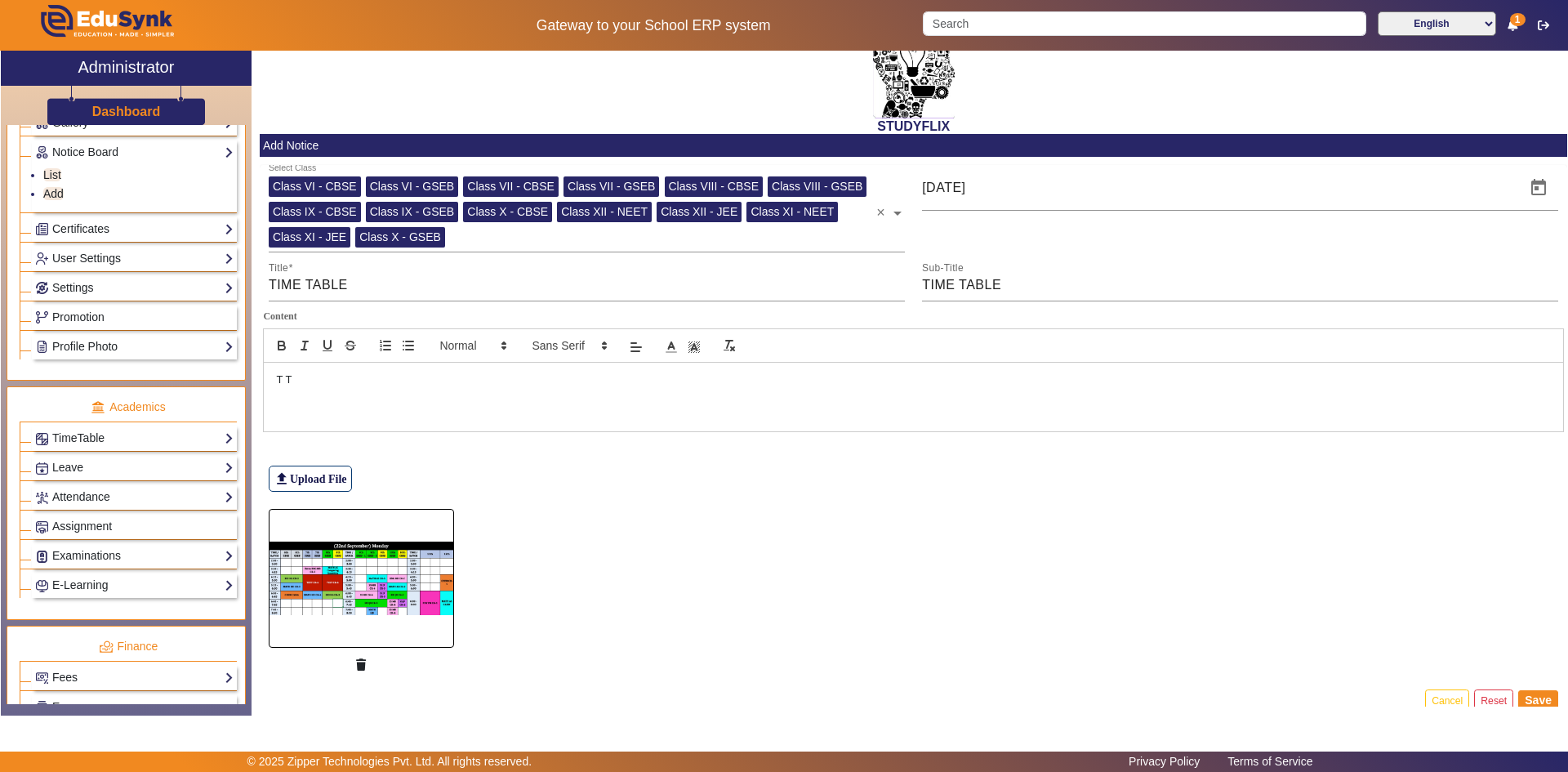
scroll to position [61, 0]
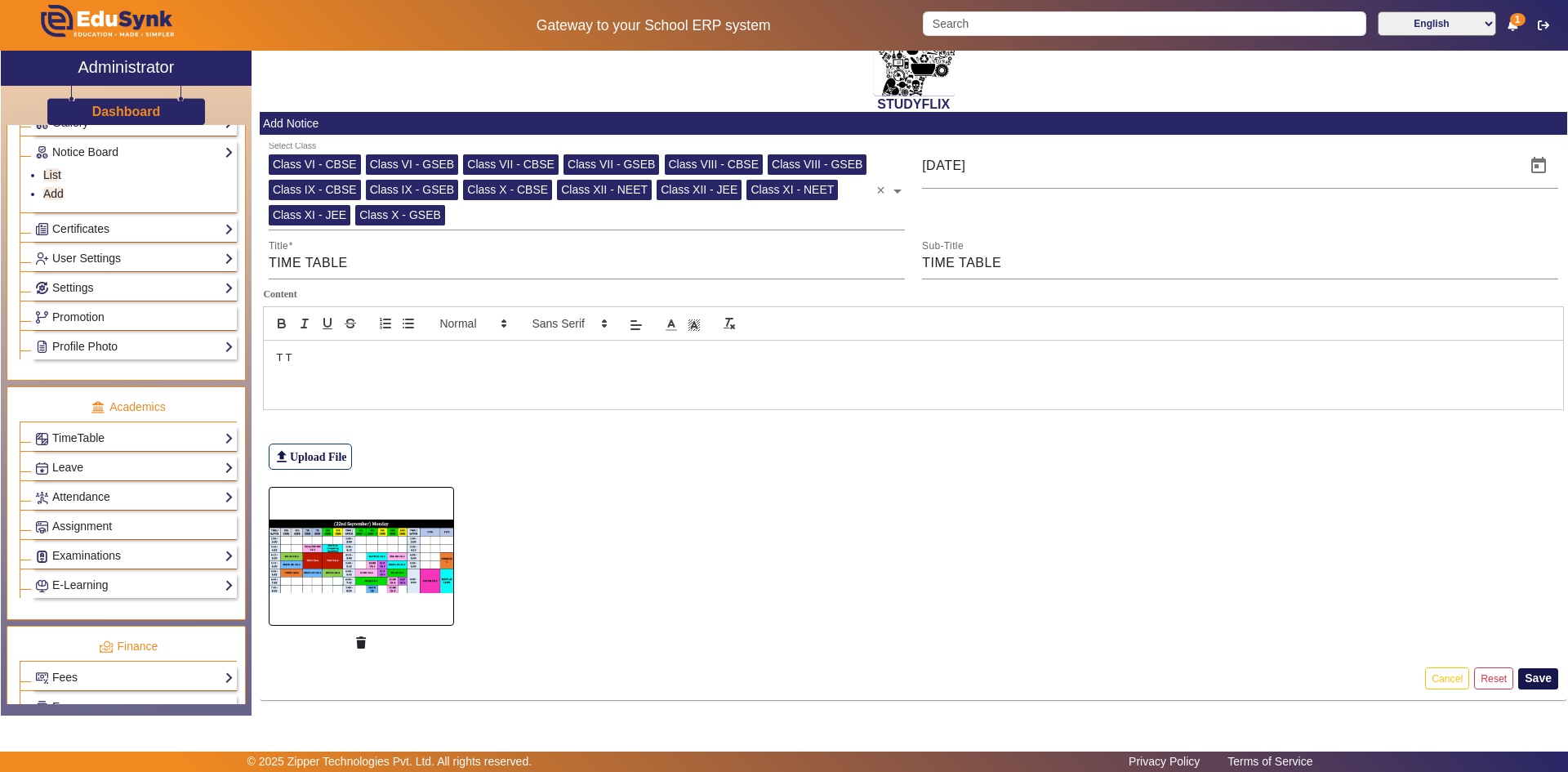
click at [844, 601] on button "Save" at bounding box center [1538, 678] width 40 height 21
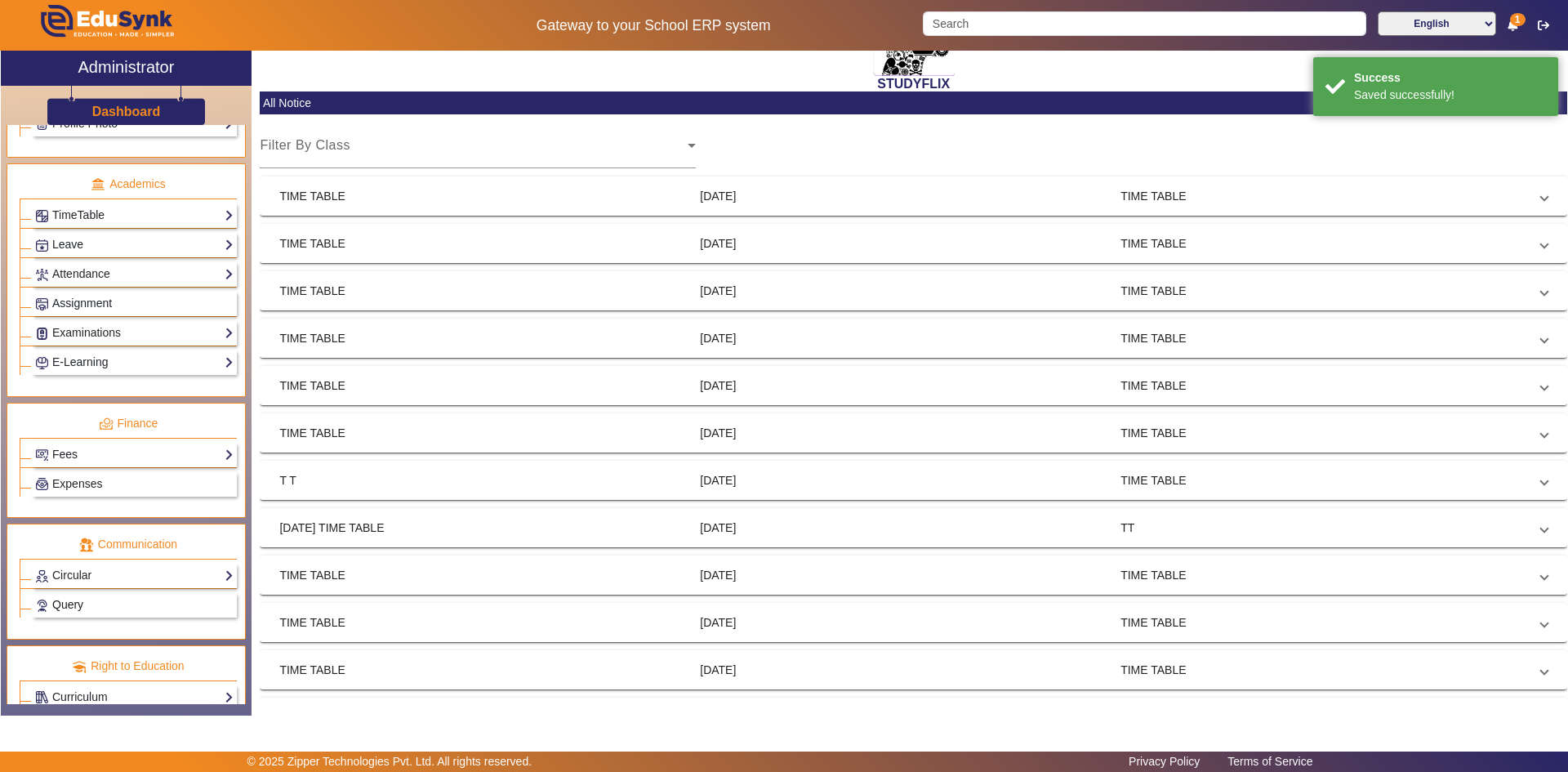
scroll to position [653, 0]
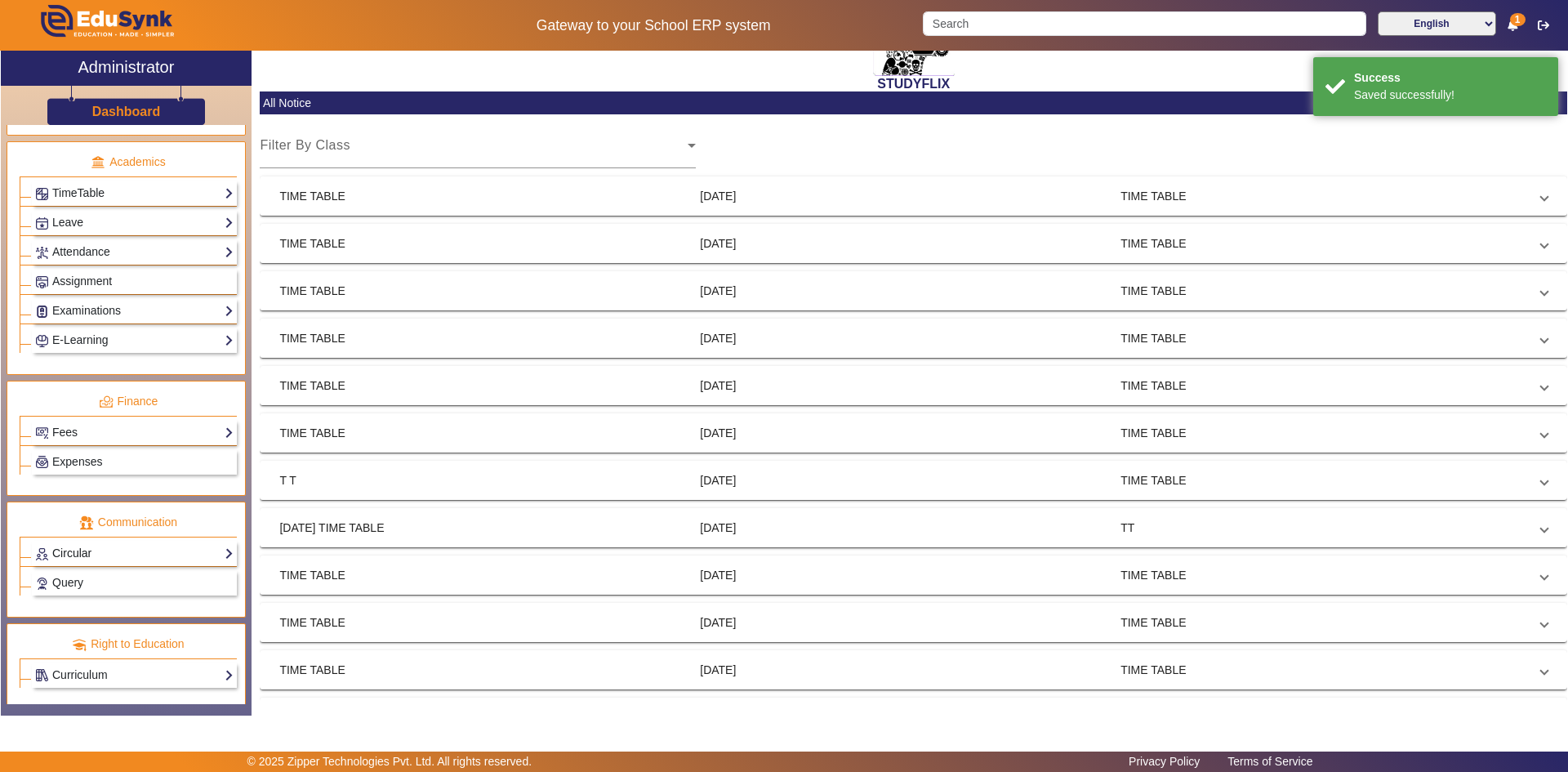
click at [65, 549] on link "Circular" at bounding box center [134, 553] width 198 height 19
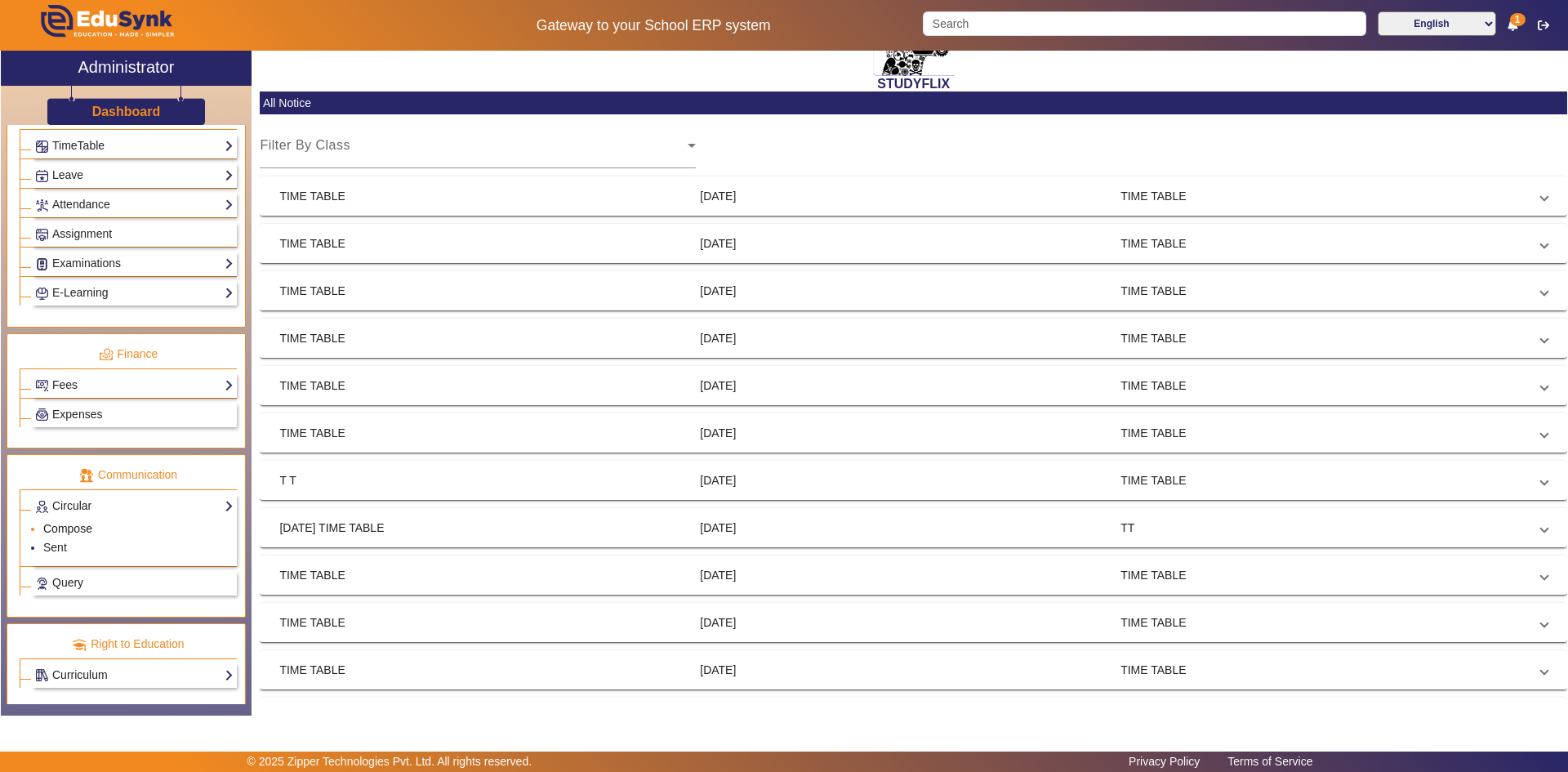
click at [61, 526] on link "Compose" at bounding box center [68, 528] width 49 height 13
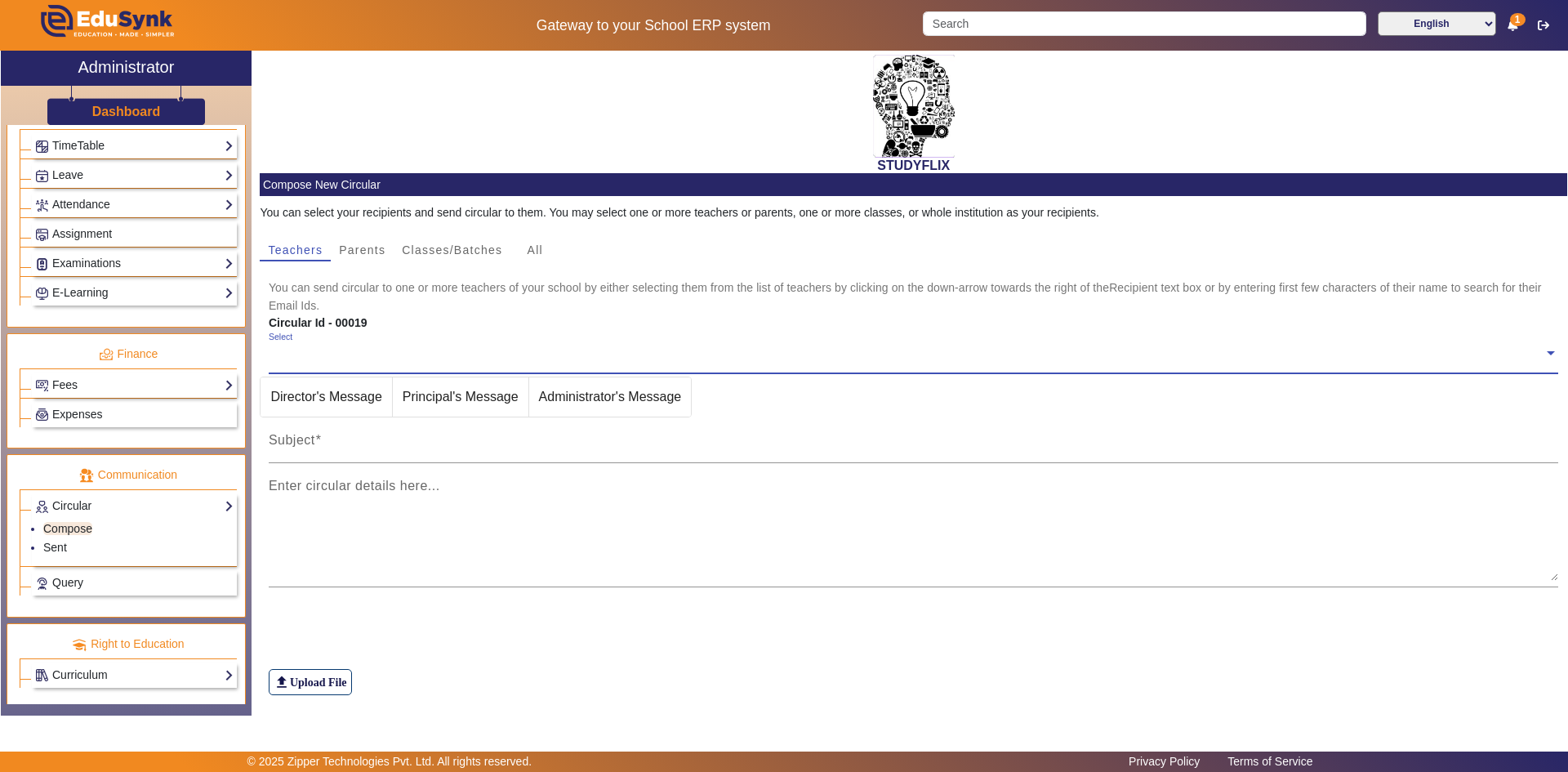
click at [324, 353] on input "text" at bounding box center [907, 352] width 1275 height 15
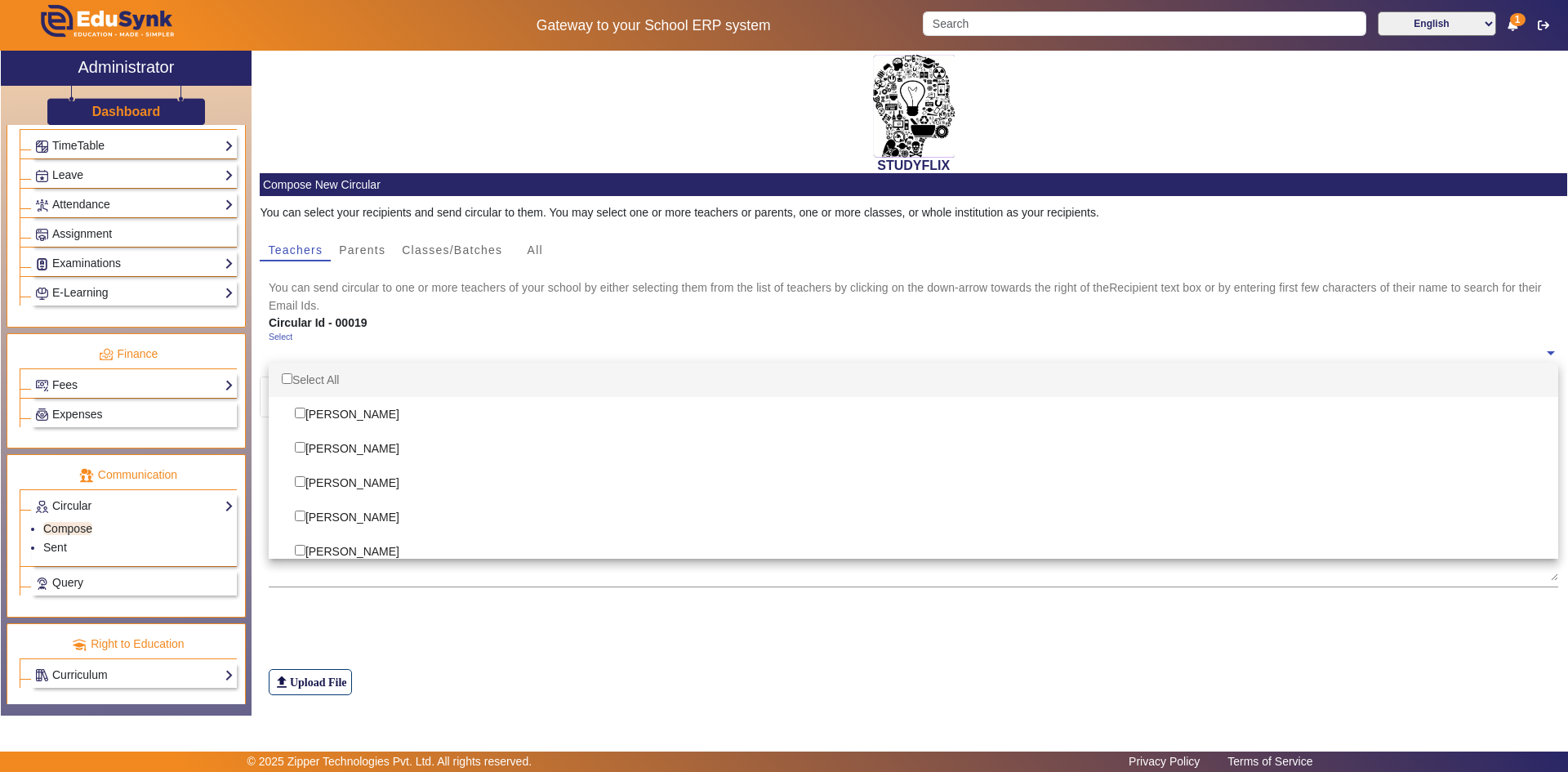
click at [324, 353] on input "text" at bounding box center [907, 352] width 1275 height 15
click at [452, 250] on span "Classes/Batches" at bounding box center [452, 250] width 101 height 12
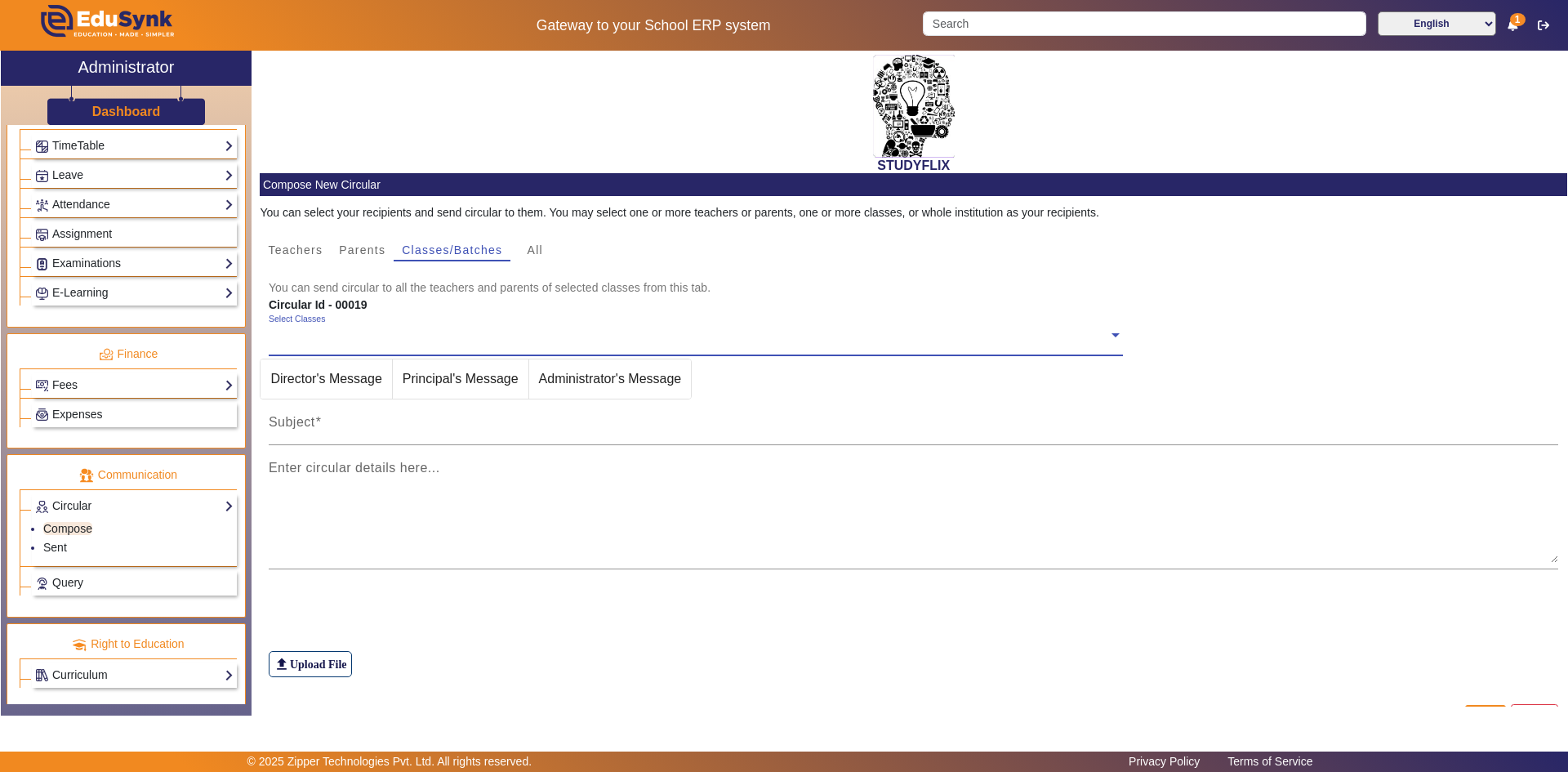
click at [405, 332] on input "text" at bounding box center [689, 335] width 839 height 15
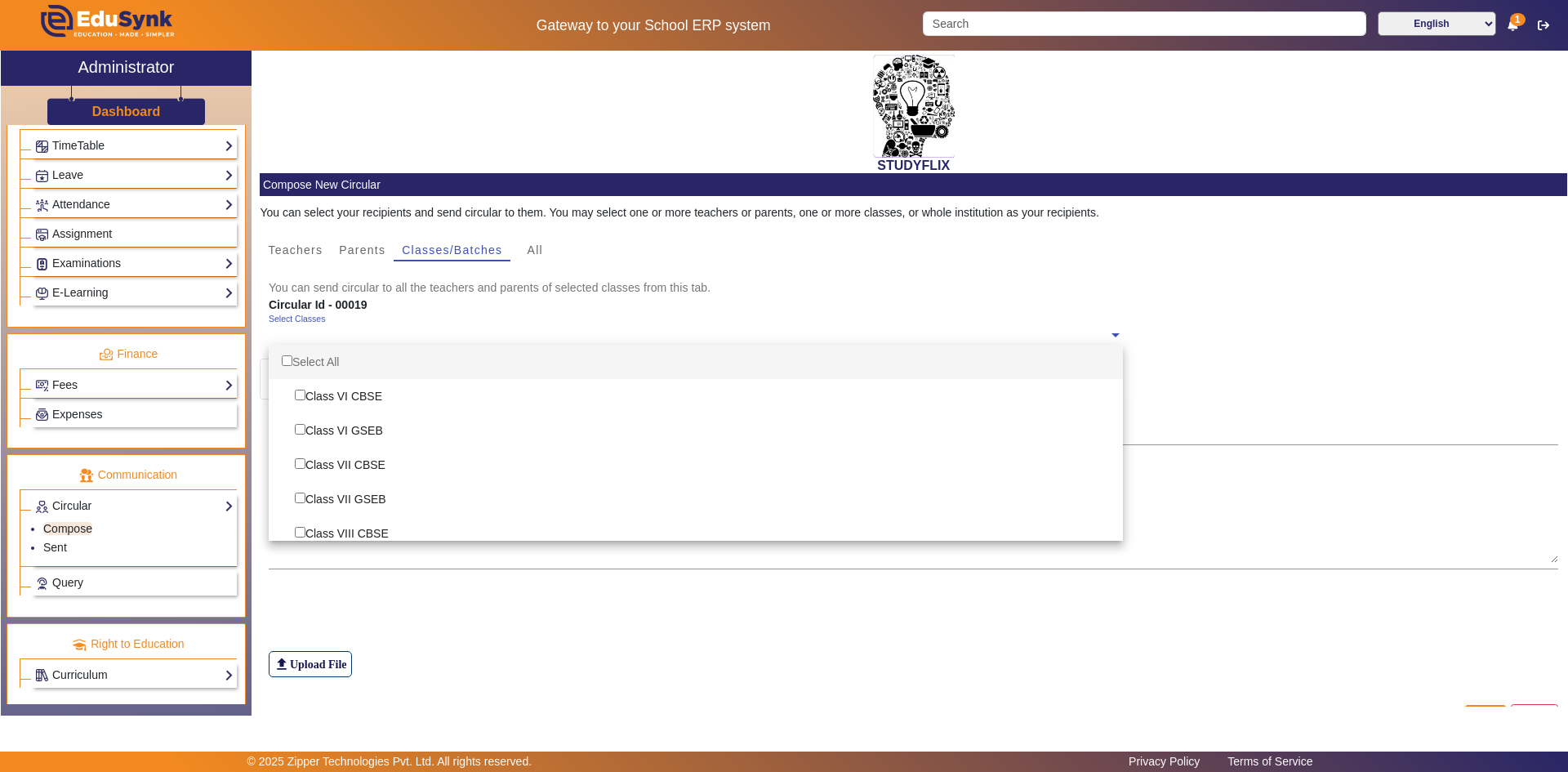
click at [352, 361] on div "Select All" at bounding box center [696, 361] width 854 height 35
checkbox input "true"
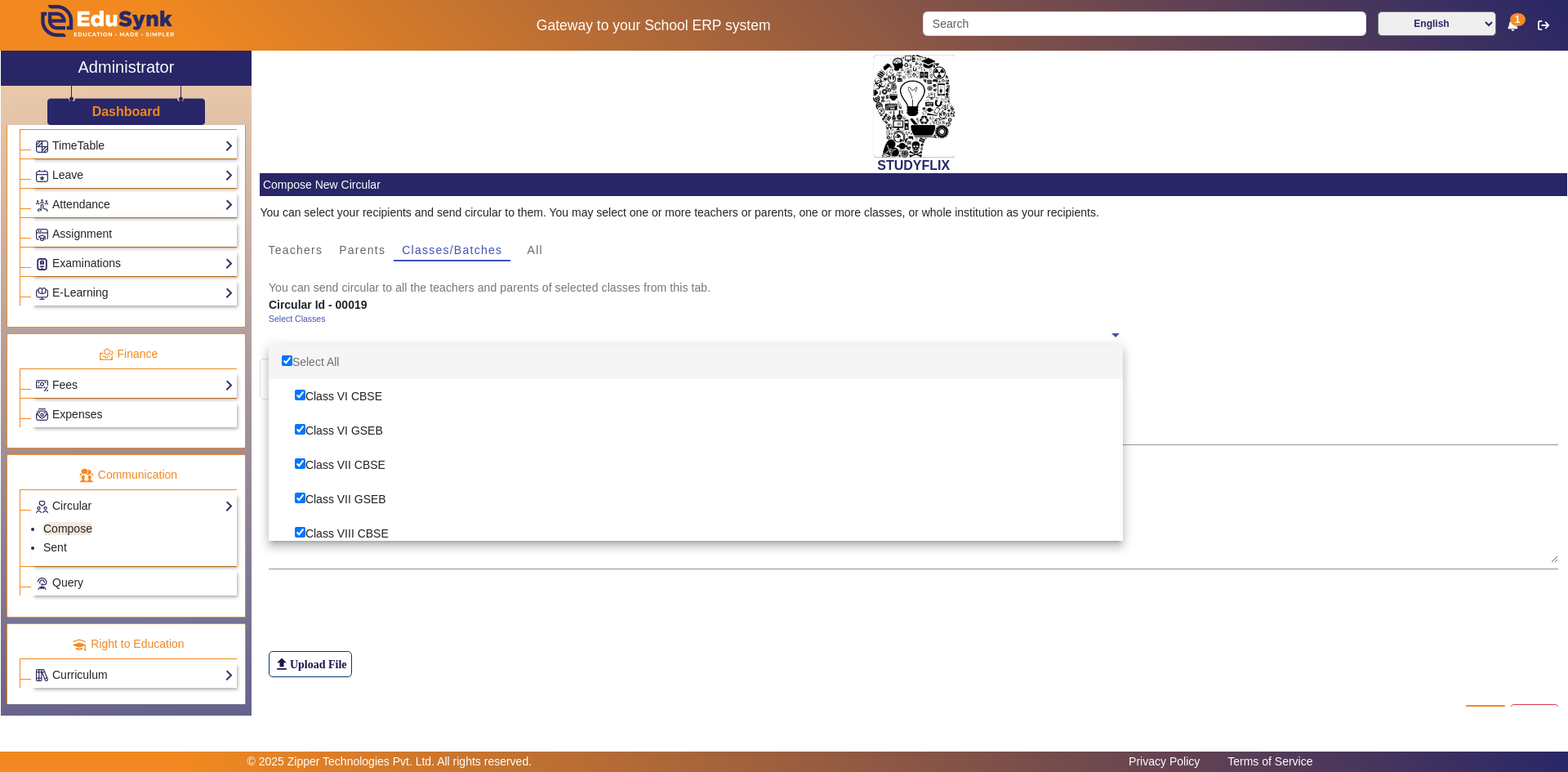
checkbox input "true"
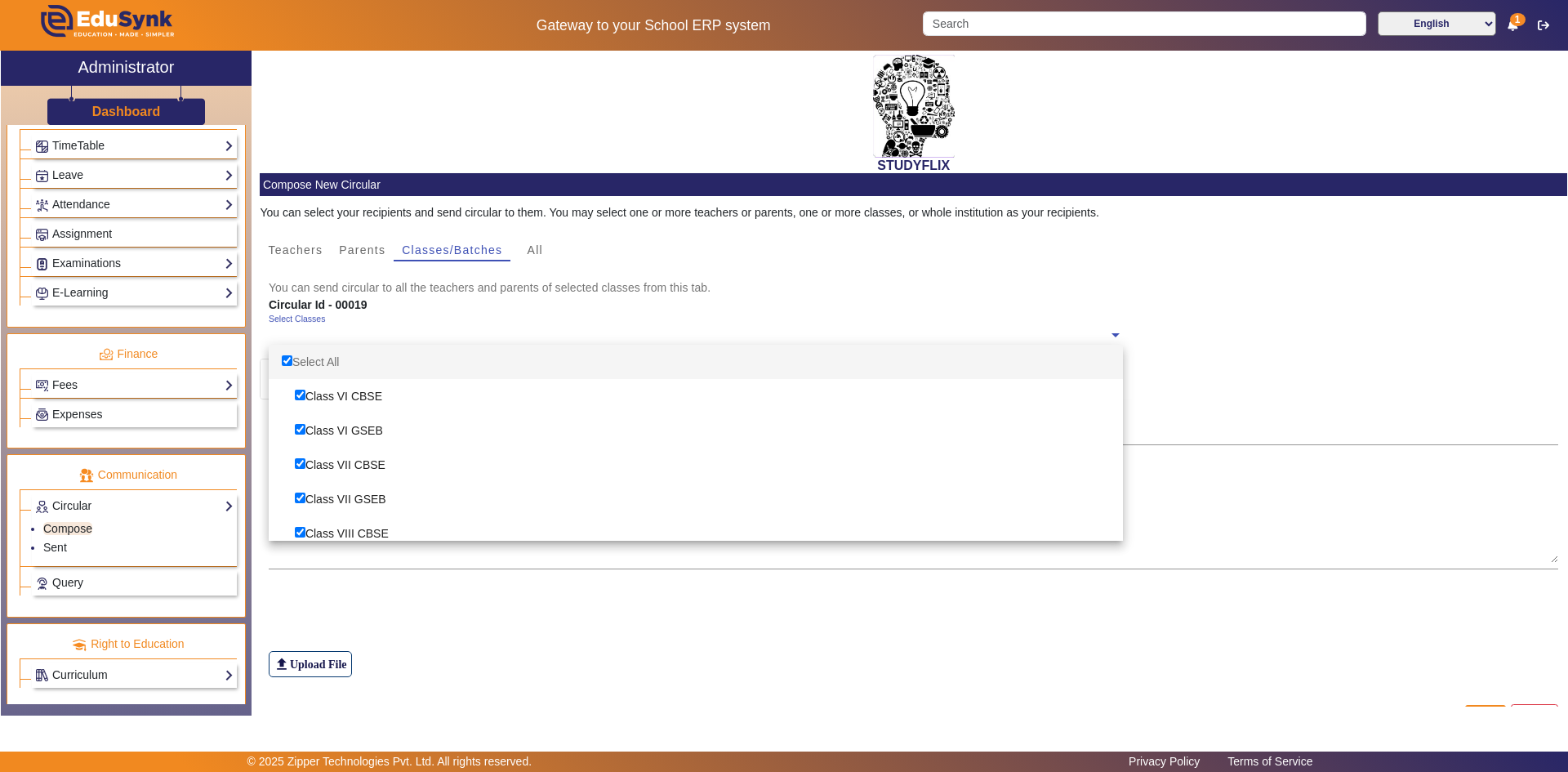
checkbox input "true"
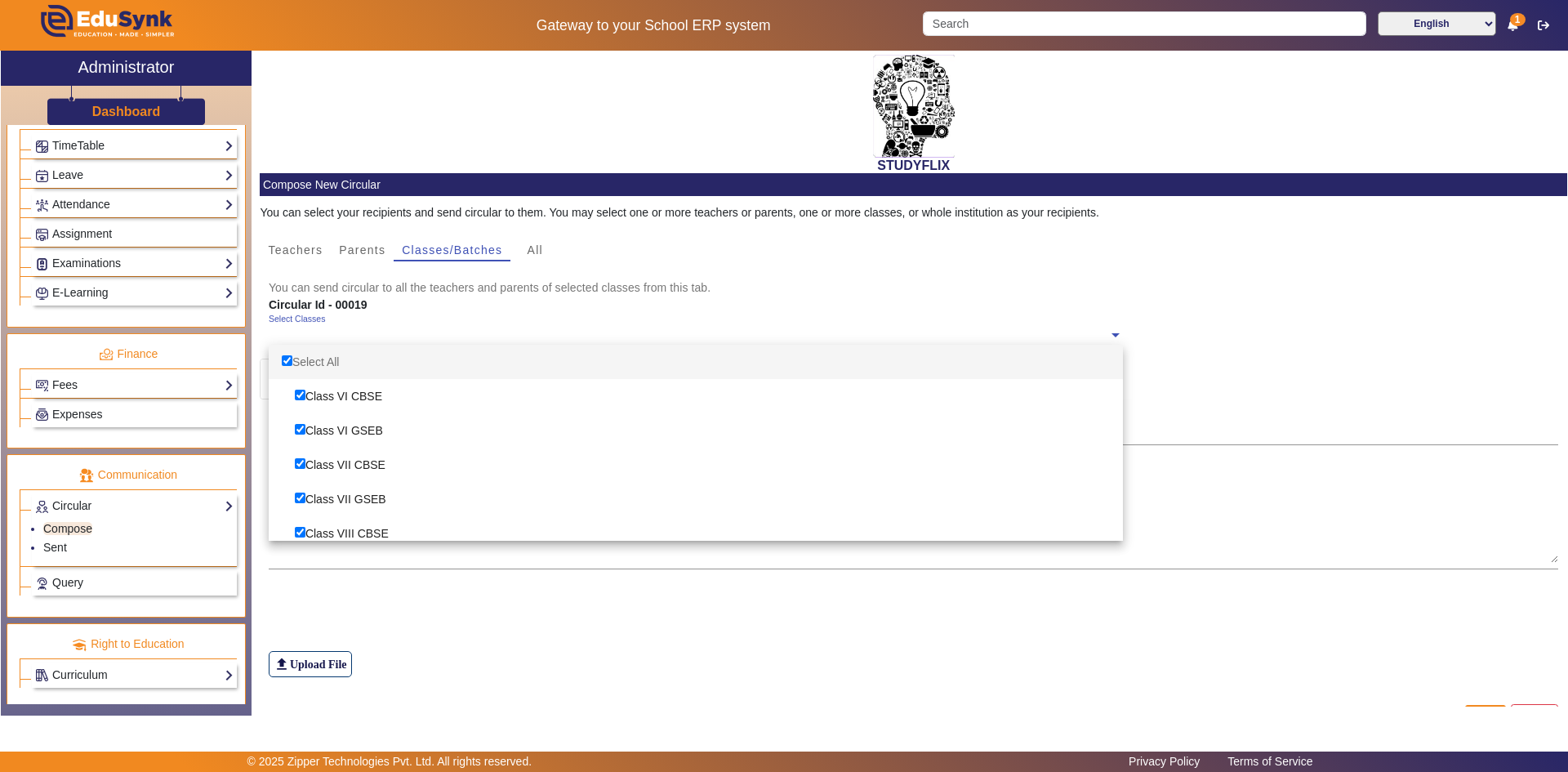
checkbox input "true"
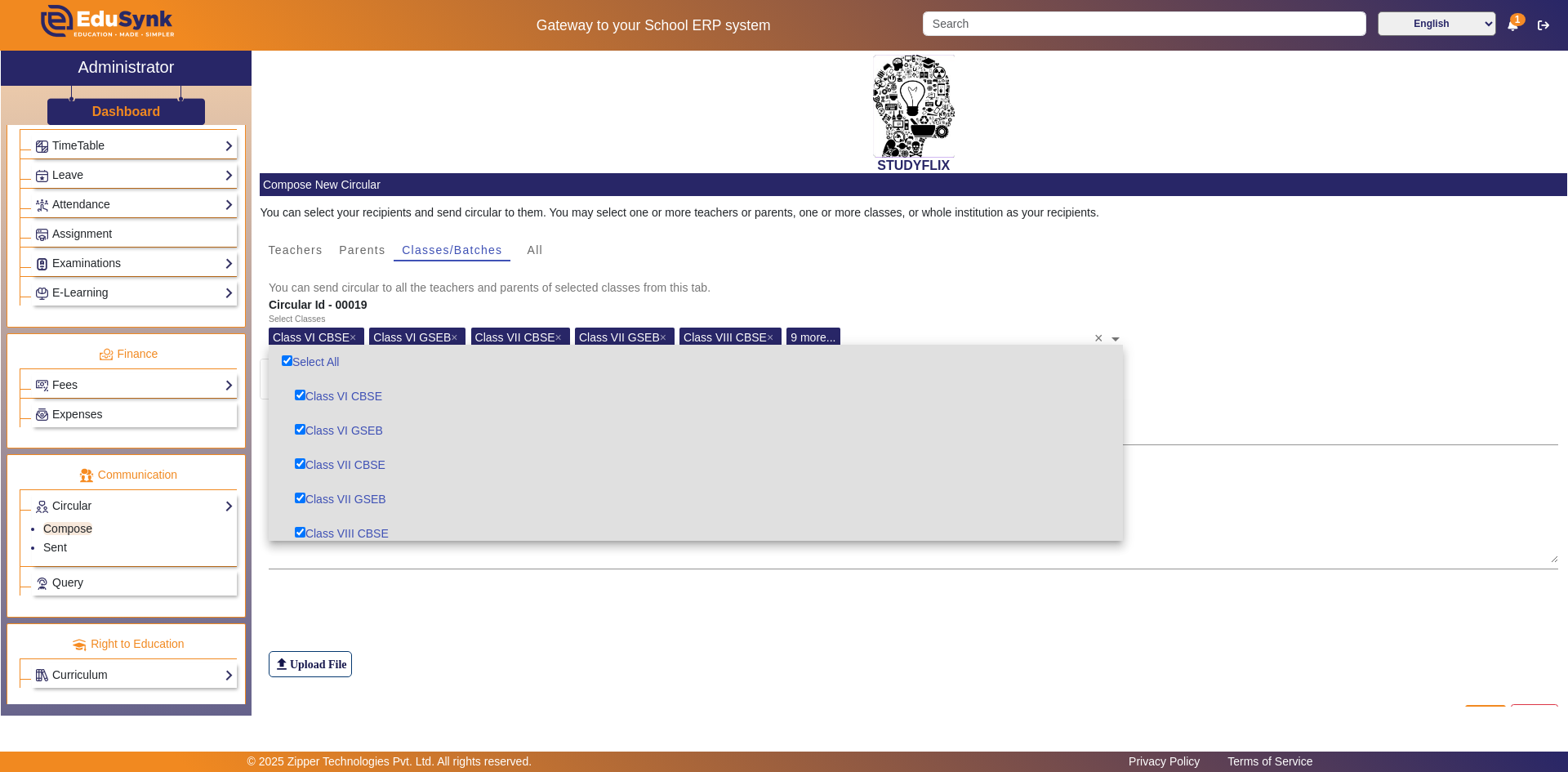
click at [464, 601] on div "file_upload Upload File" at bounding box center [914, 631] width 1290 height 91
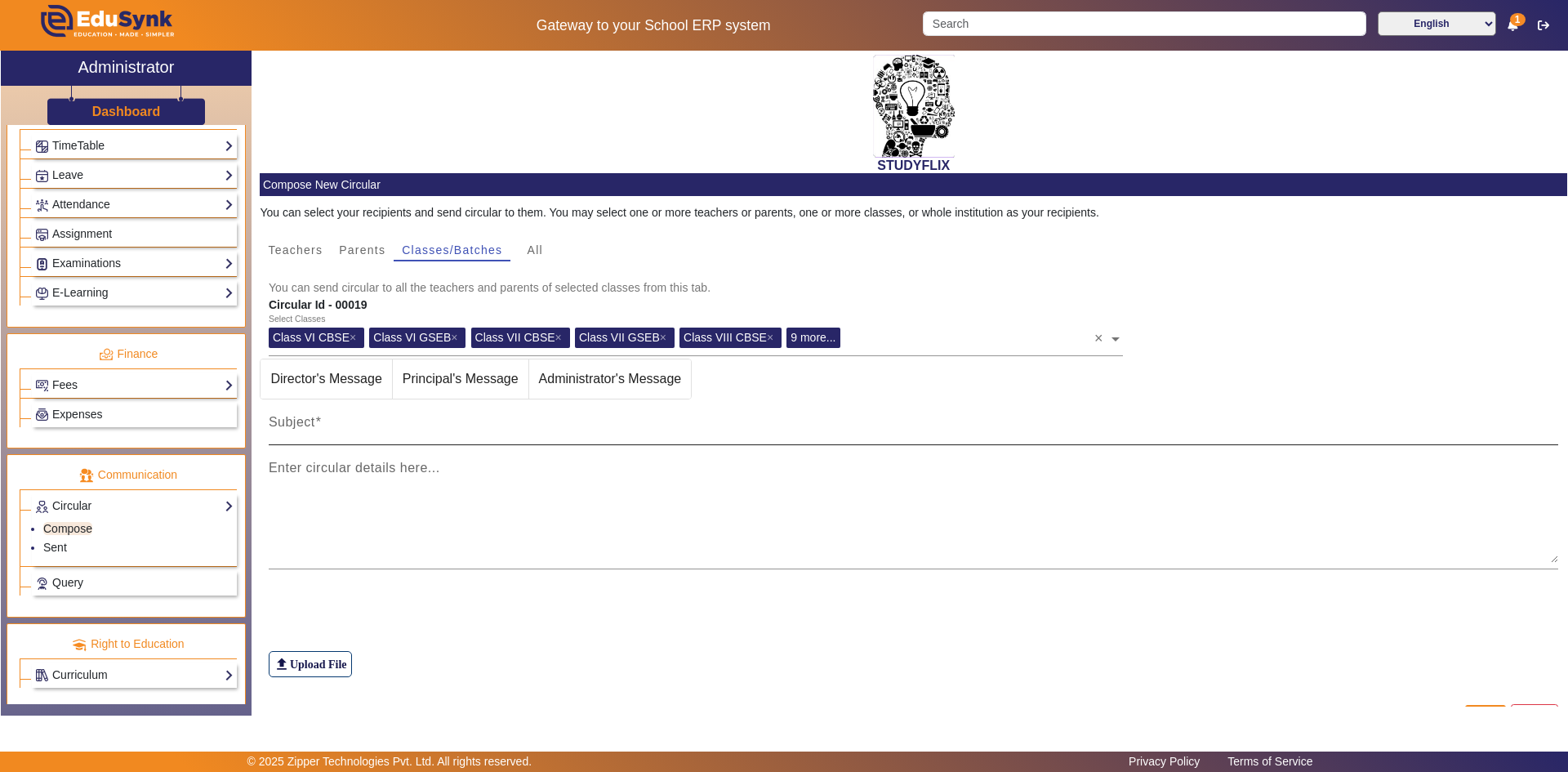
click at [438, 429] on input "Subject" at bounding box center [914, 429] width 1290 height 20
type input "TIME TABLE [DATE]"
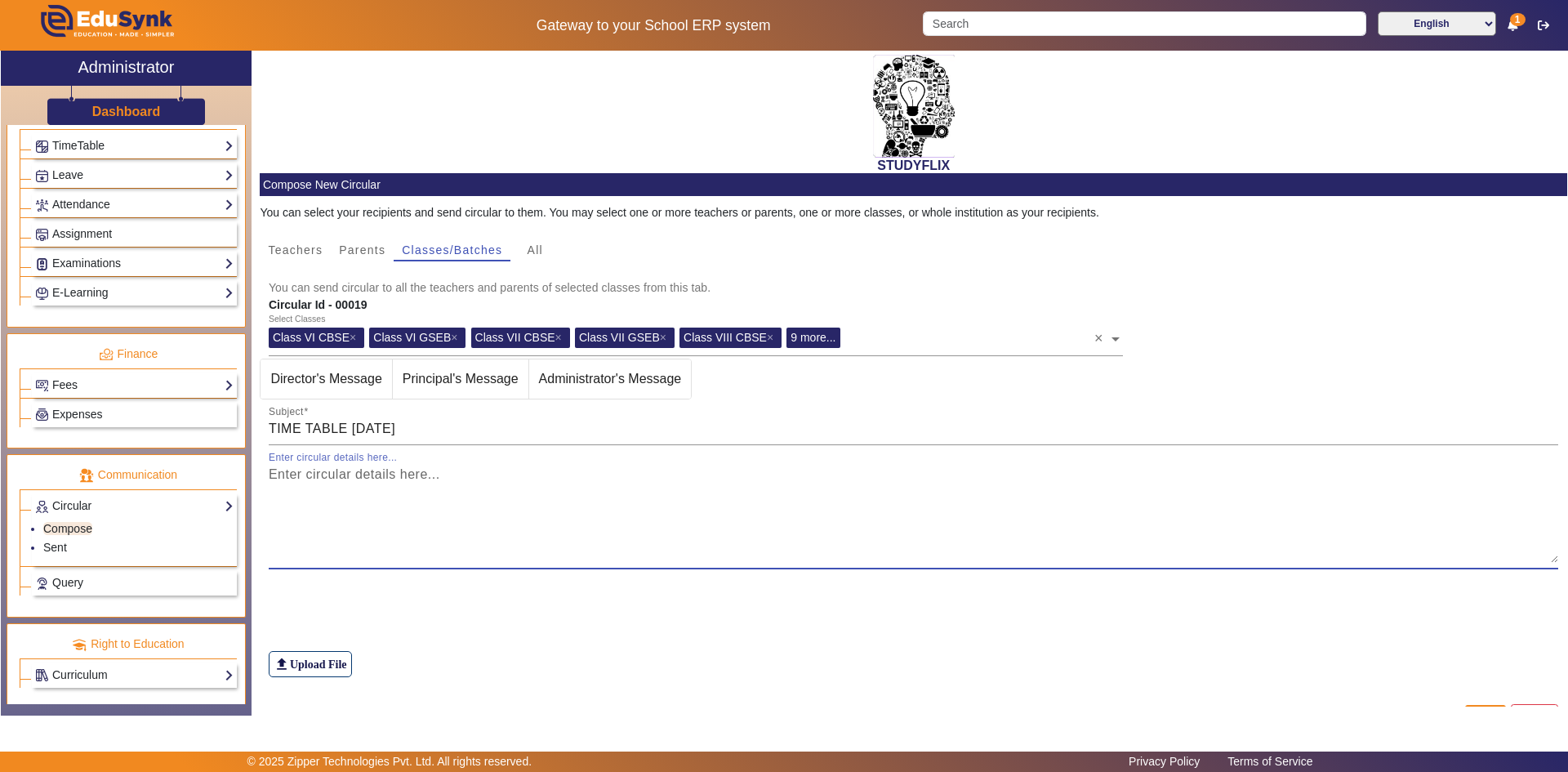
click at [708, 493] on textarea "Enter circular details here..." at bounding box center [914, 514] width 1290 height 98
type textarea "T T"
click at [320, 601] on label "file_upload Upload File" at bounding box center [311, 664] width 84 height 26
click at [0, 0] on input "file_upload Upload File" at bounding box center [0, 0] width 0 height 0
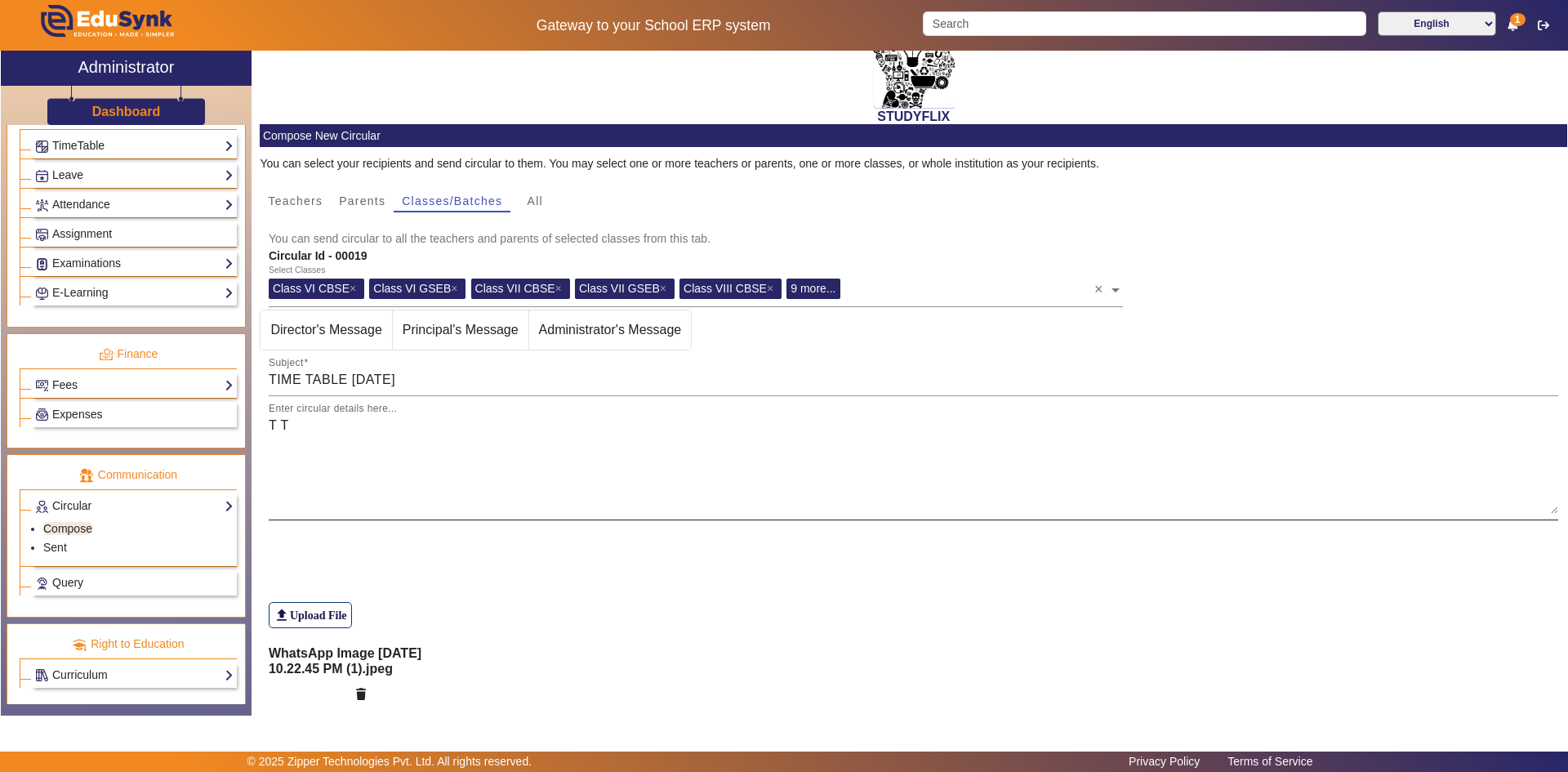
scroll to position [101, 0]
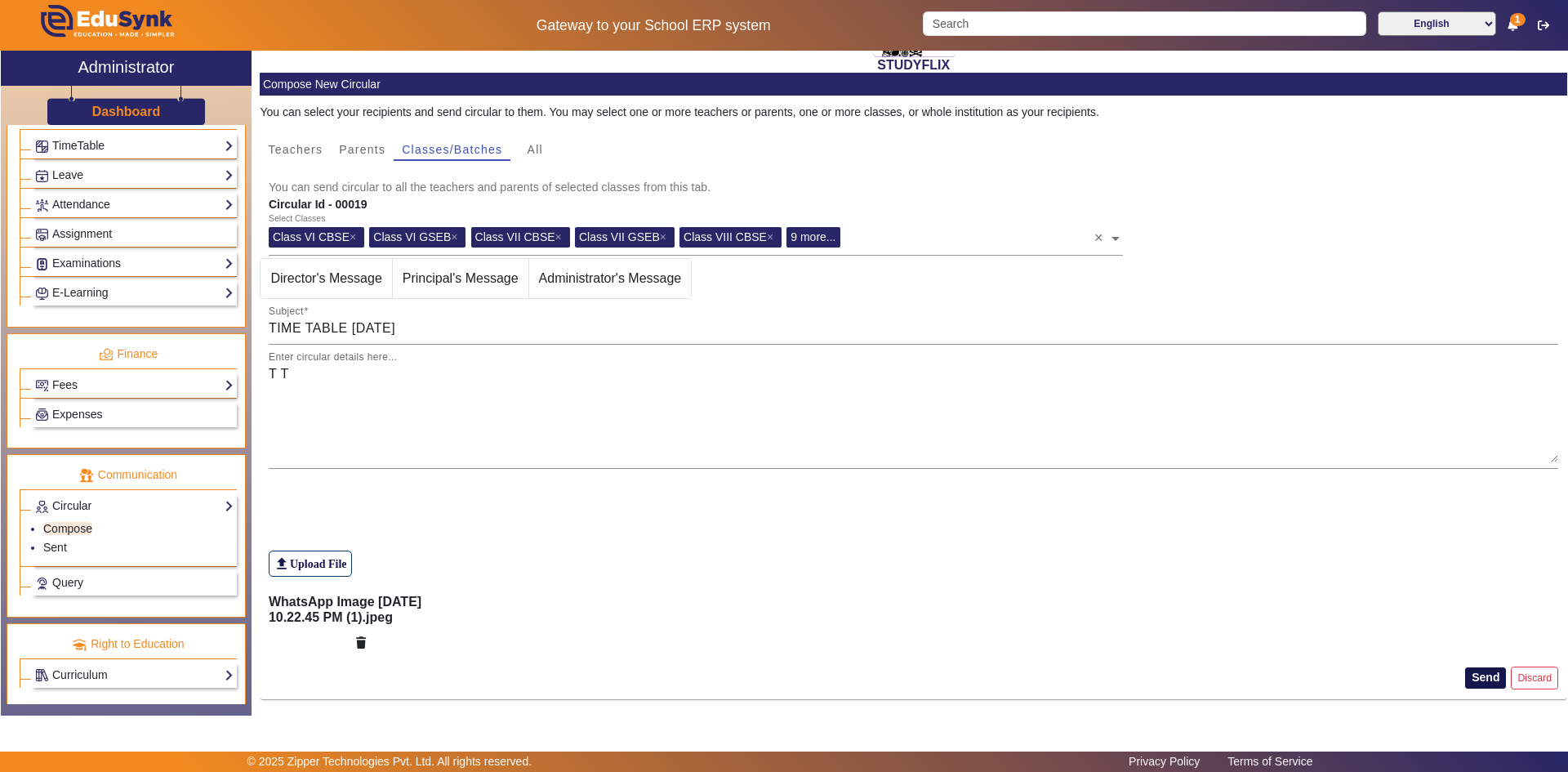
click at [844, 601] on button "Send" at bounding box center [1485, 677] width 41 height 21
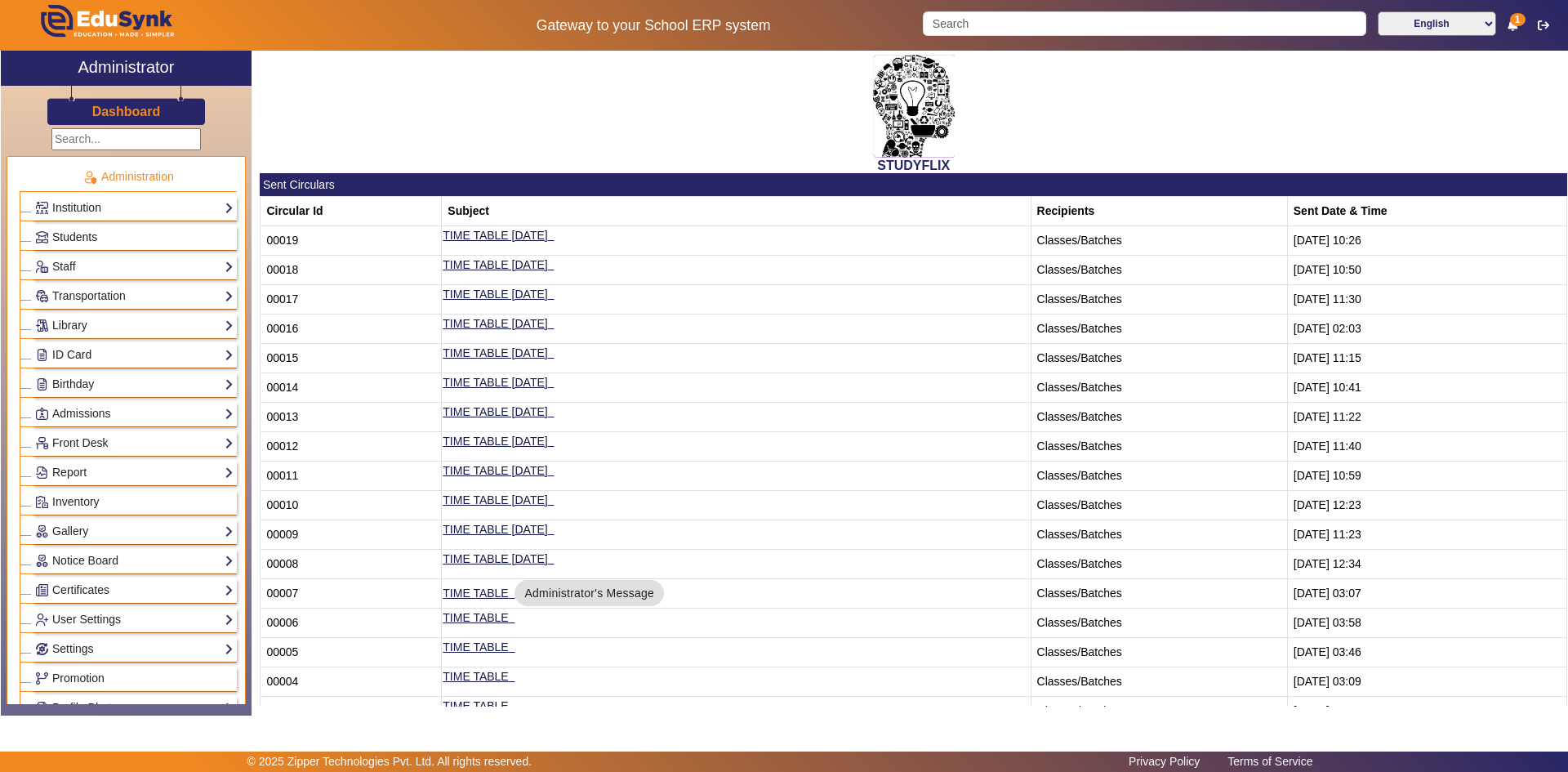
click at [95, 237] on span "Students" at bounding box center [74, 237] width 45 height 13
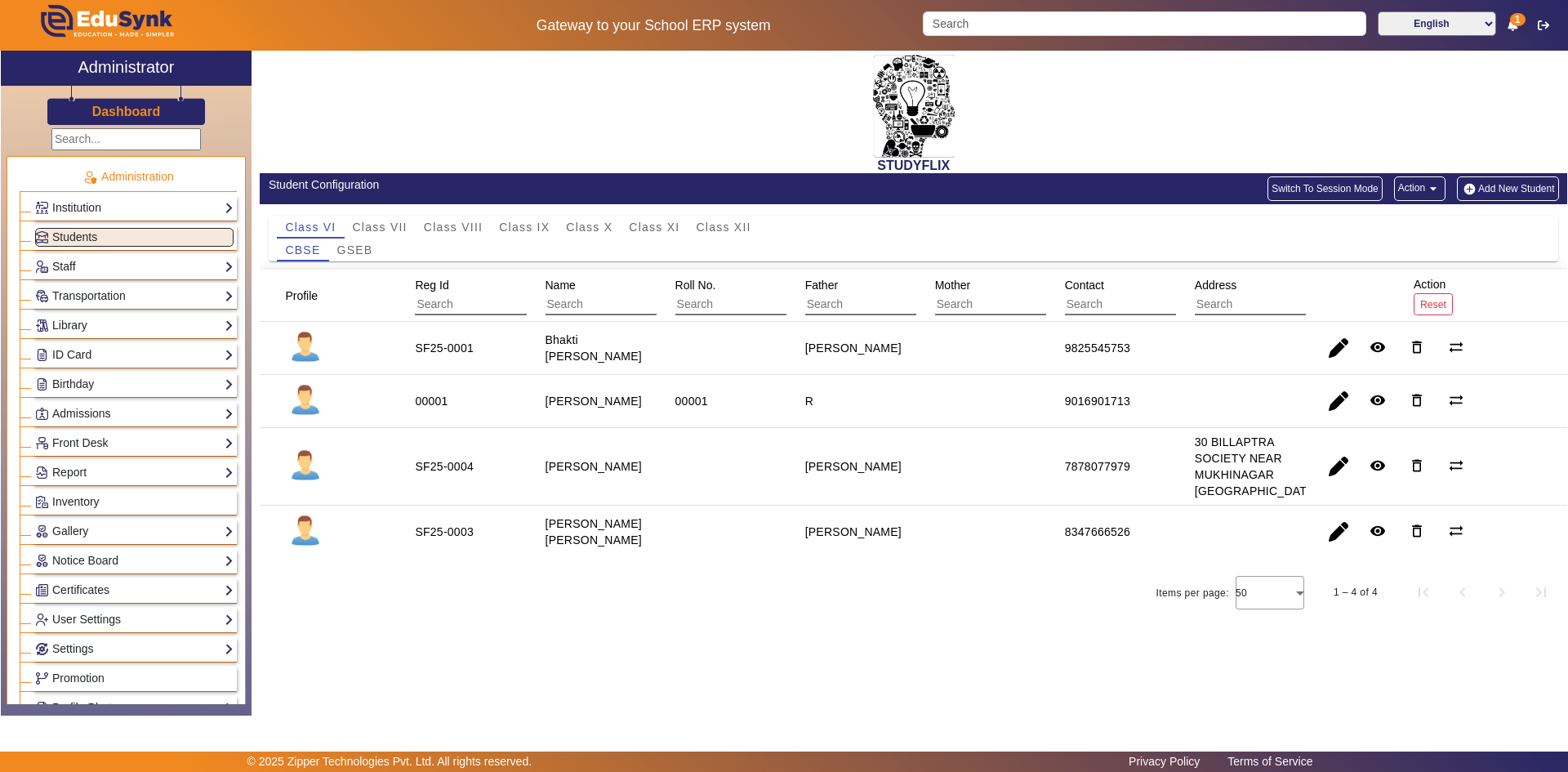
click at [109, 270] on link "Staff" at bounding box center [134, 266] width 198 height 19
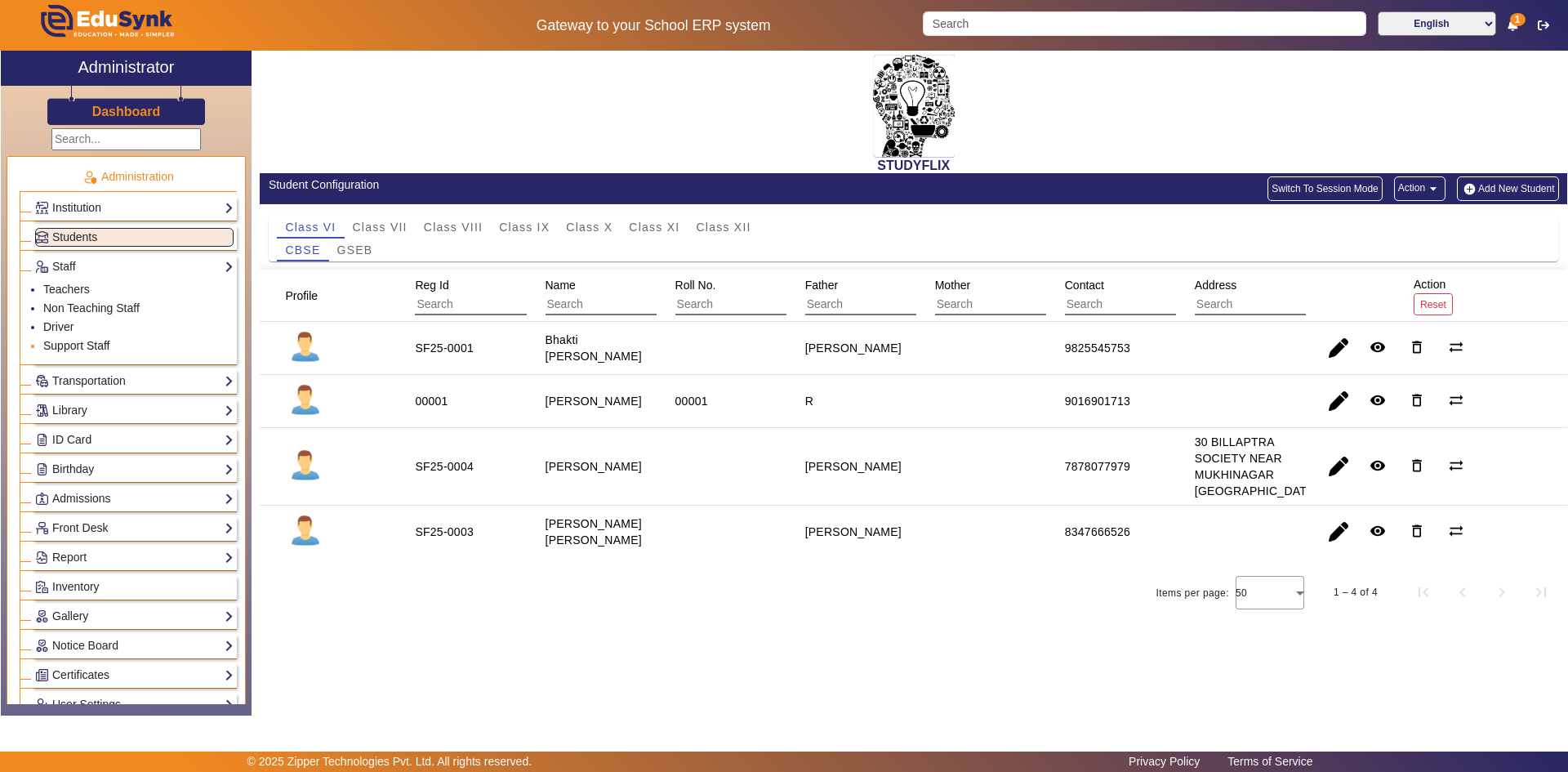
click at [57, 344] on link "Support Staff" at bounding box center [76, 345] width 66 height 13
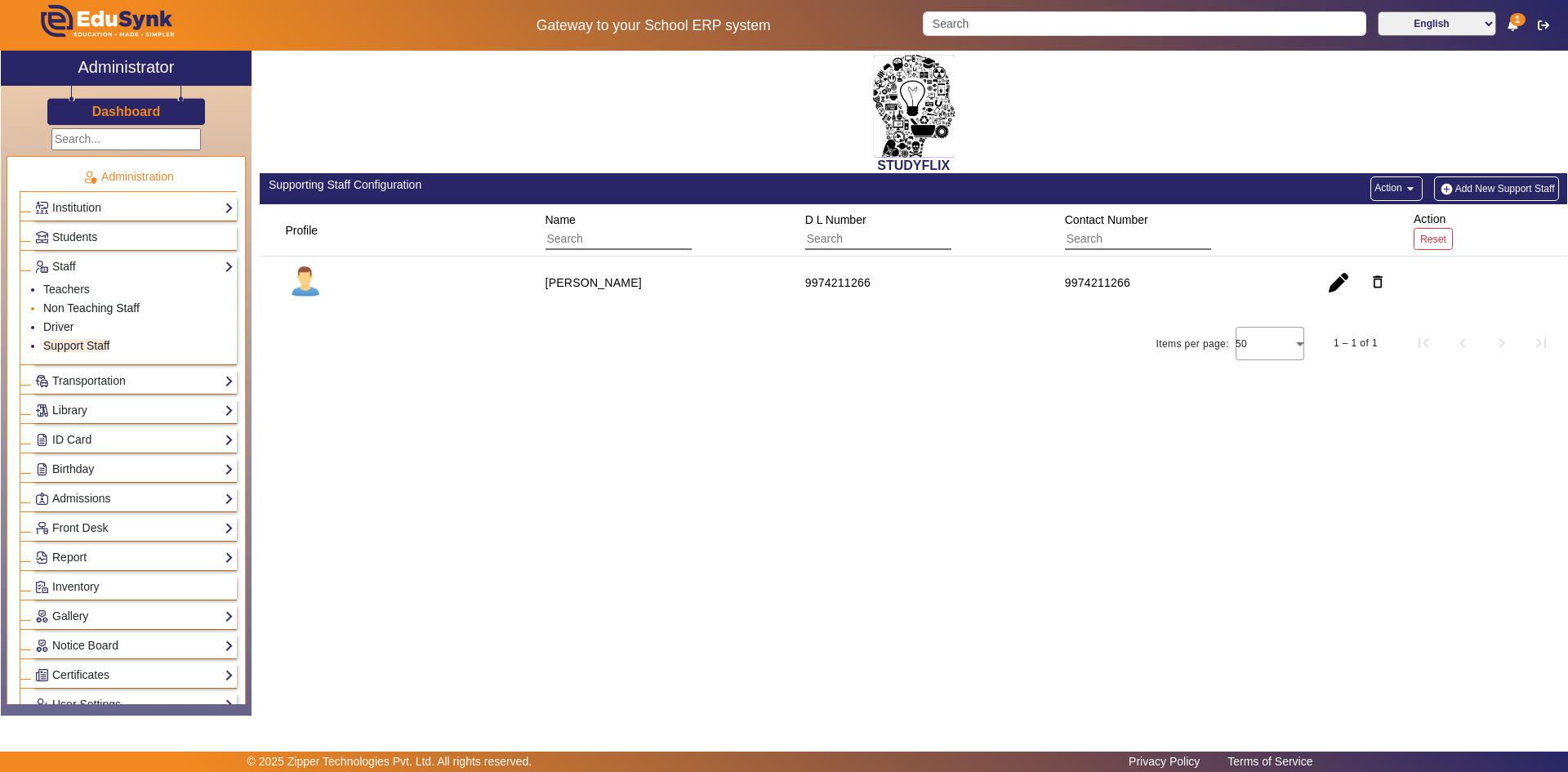
click at [69, 304] on link "Non Teaching Staff" at bounding box center [92, 308] width 96 height 13
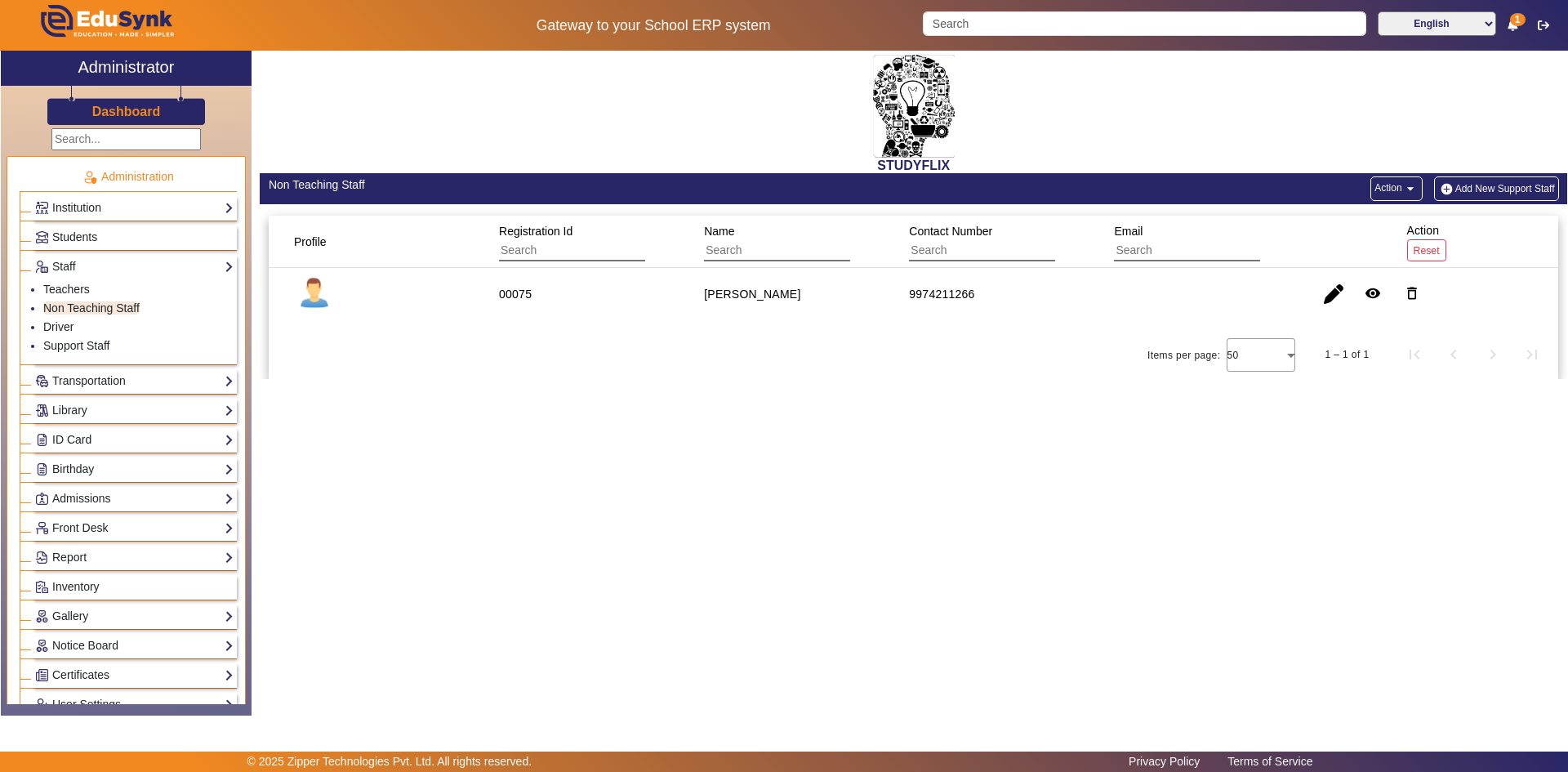
click at [457, 289] on mat-cell at bounding box center [374, 294] width 212 height 53
drag, startPoint x: 473, startPoint y: 299, endPoint x: 987, endPoint y: 295, distance: 514.0
click at [844, 295] on mat-row "00075 [PERSON_NAME] 9974211266 remove_red_eye delete_outline" at bounding box center [914, 294] width 1290 height 53
click at [844, 283] on span "button" at bounding box center [1334, 293] width 39 height 39
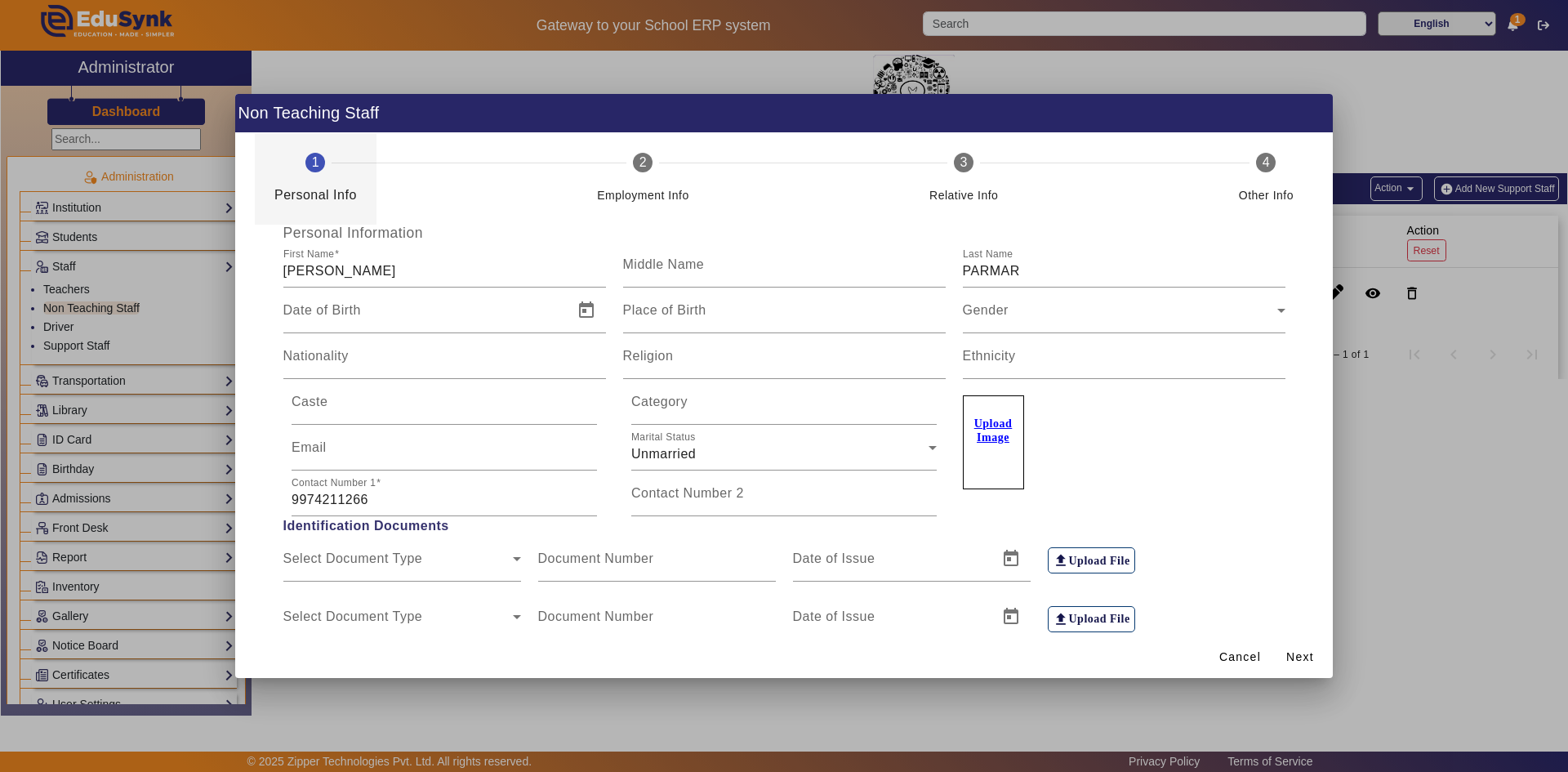
click at [844, 301] on div at bounding box center [784, 386] width 1568 height 772
